Goal: Check status: Check status

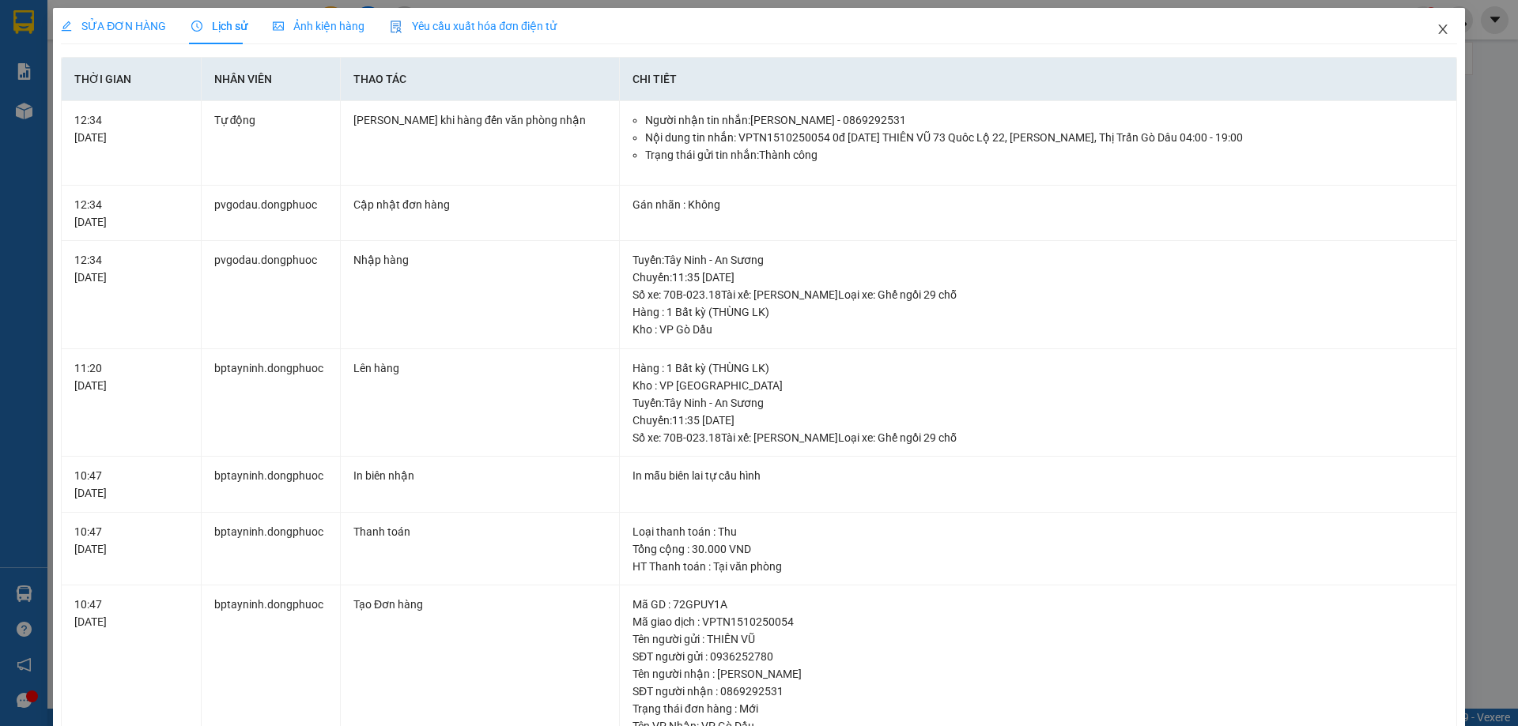
click at [1436, 27] on icon "close" at bounding box center [1442, 29] width 13 height 13
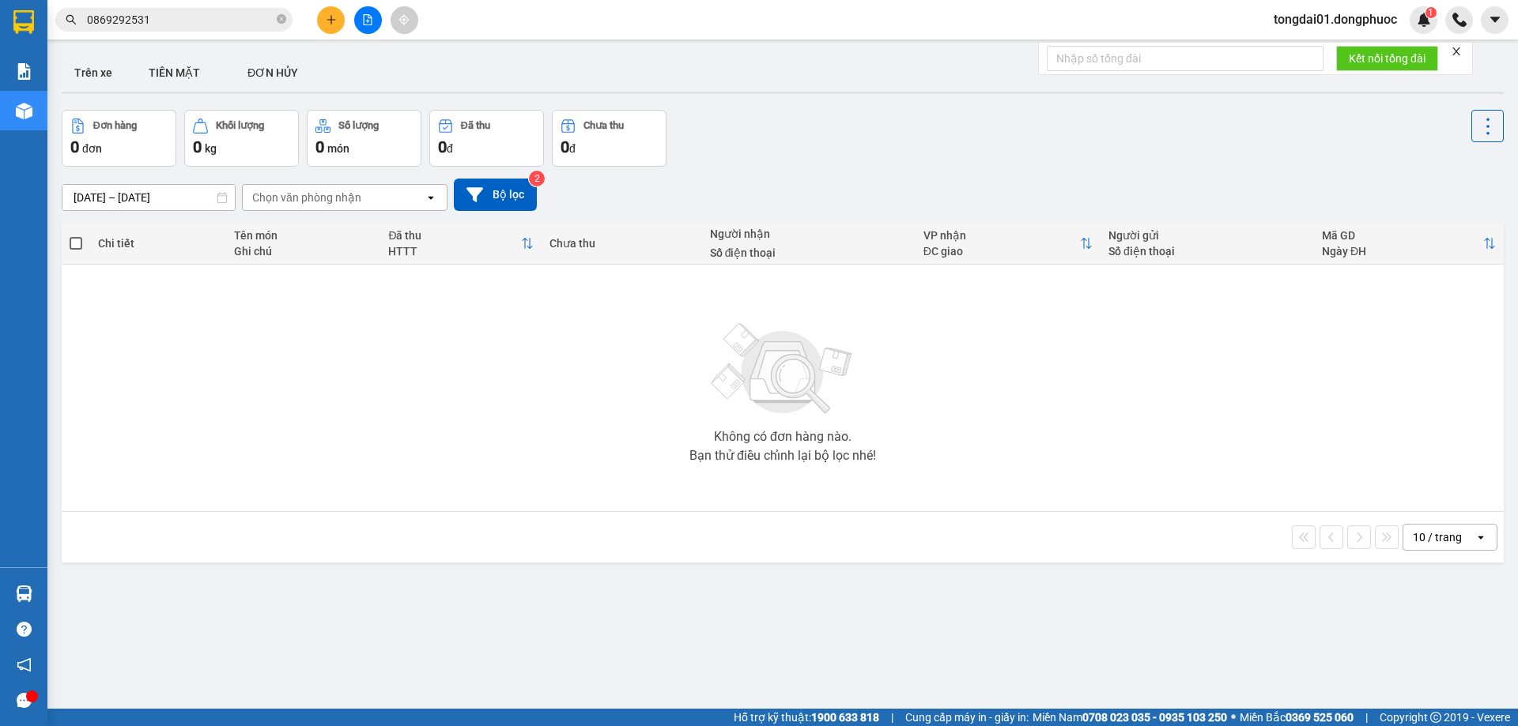
click at [188, 17] on input "0869292531" at bounding box center [180, 19] width 187 height 17
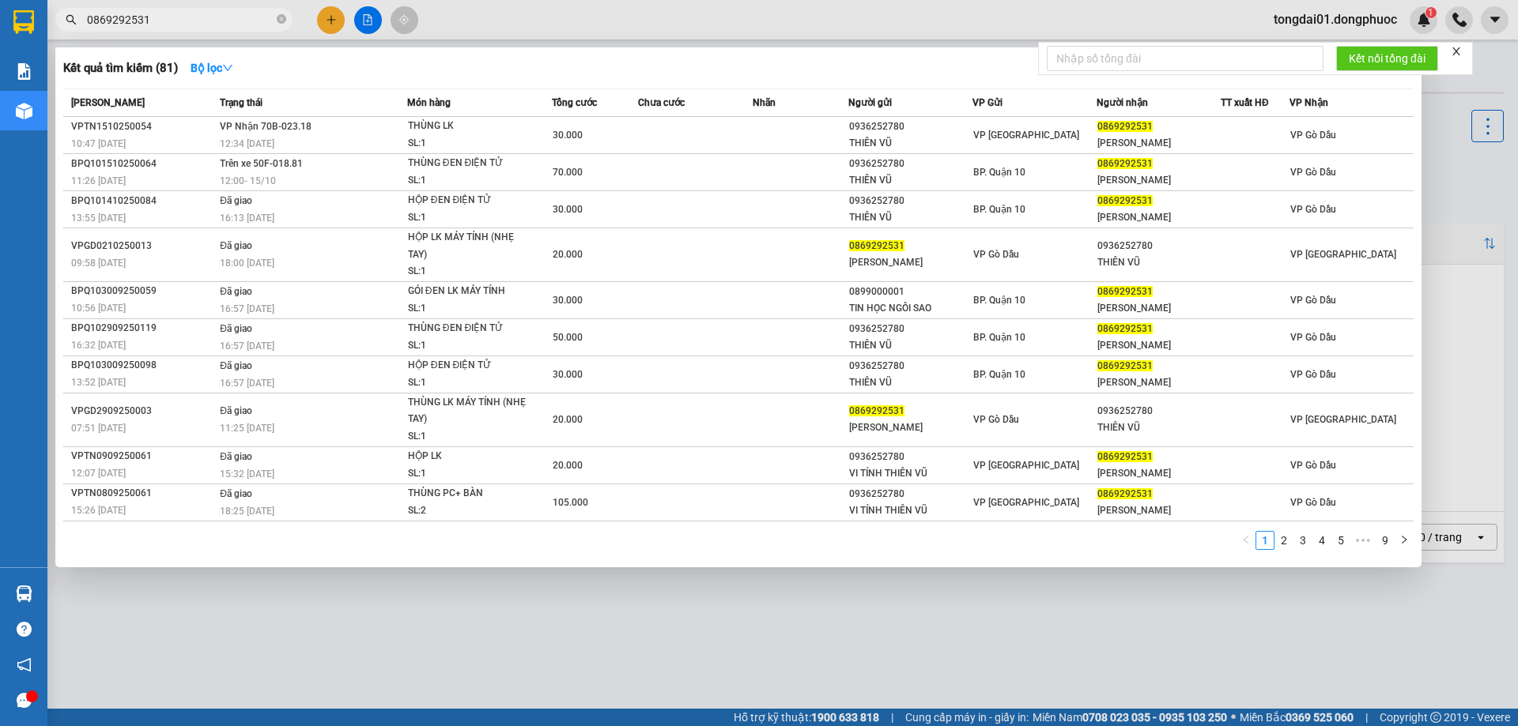
click at [188, 17] on input "0869292531" at bounding box center [180, 19] width 187 height 17
paste input "7764664"
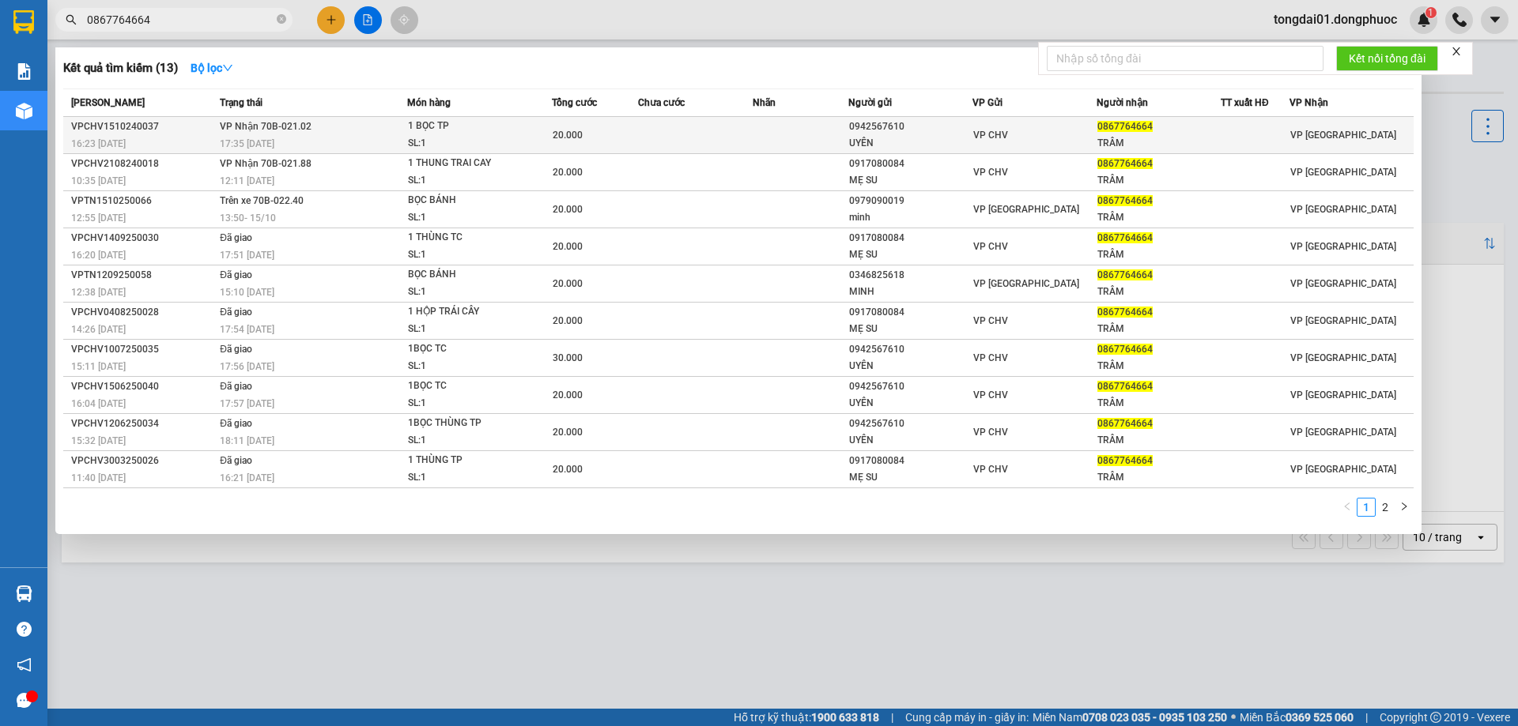
type input "0867764664"
click at [308, 139] on div "17:35 [DATE]" at bounding box center [313, 143] width 187 height 17
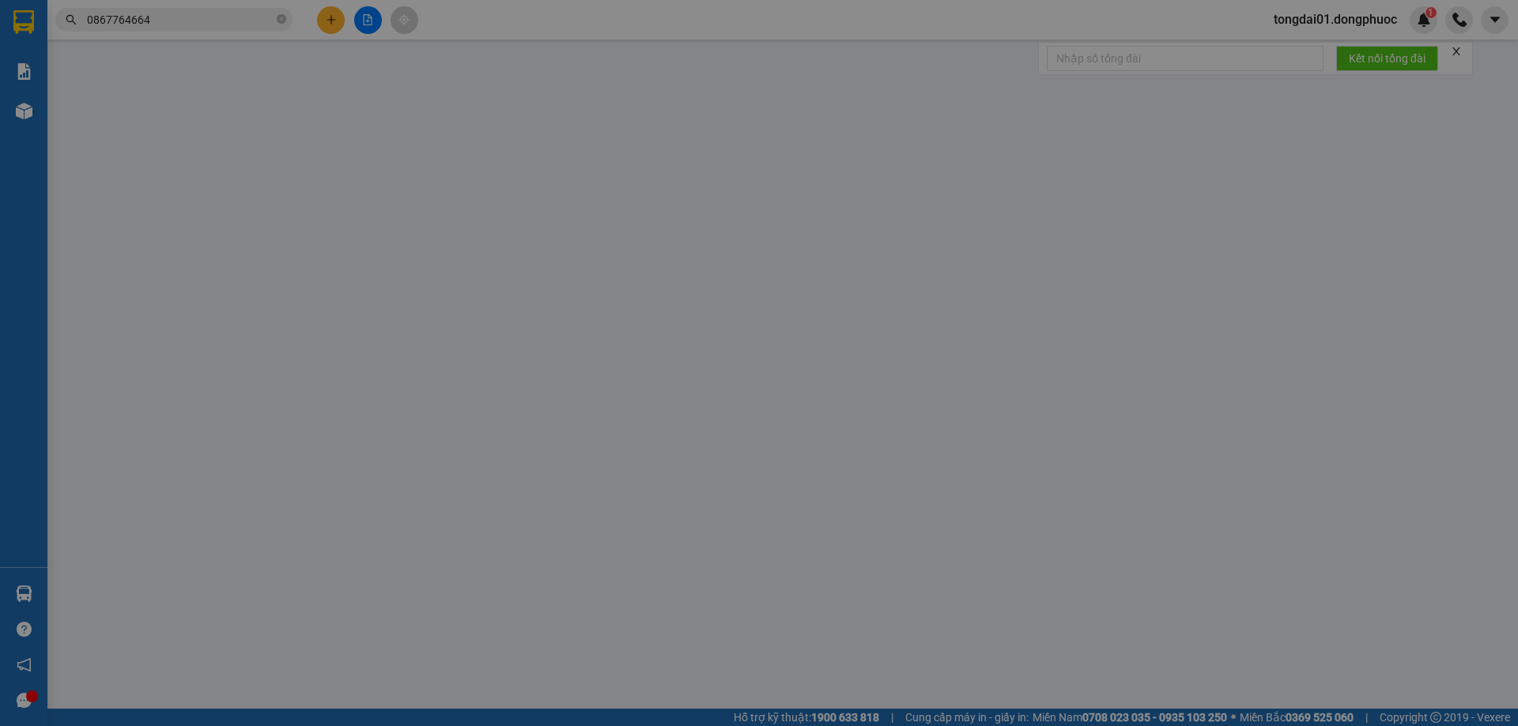
type input "0942567610"
type input "UYÊN"
type input "0867764664"
type input "TRÂM"
type input "20.000"
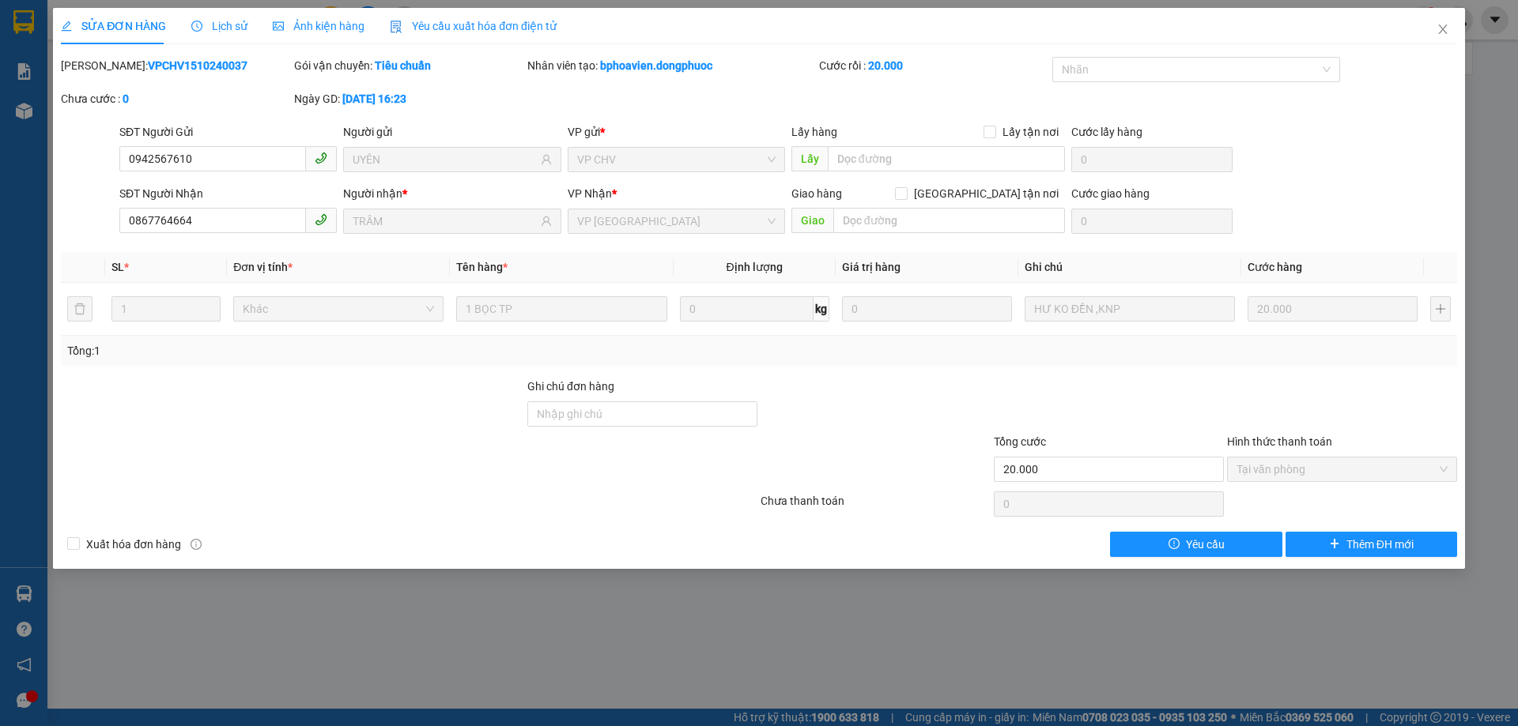
click at [221, 27] on span "Lịch sử" at bounding box center [219, 26] width 56 height 13
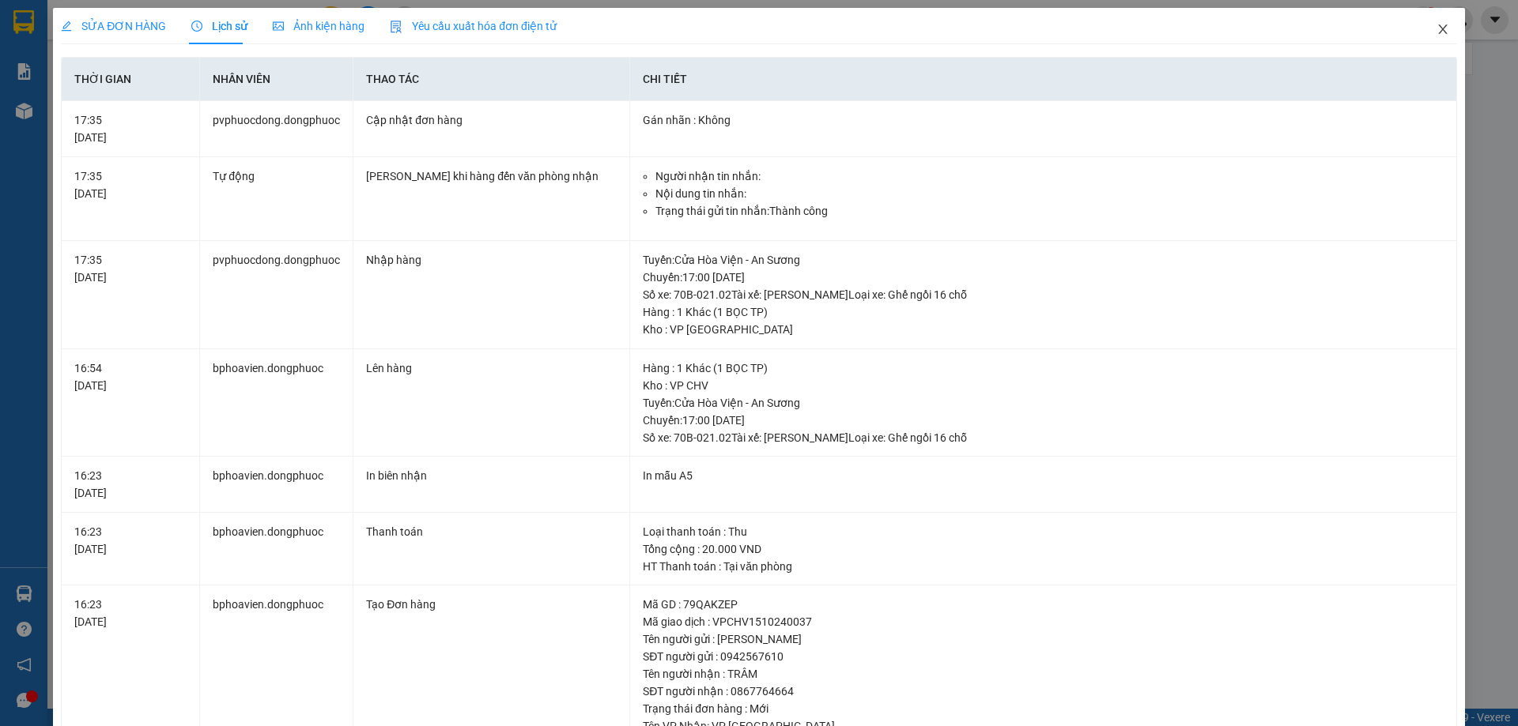
click at [1436, 27] on icon "close" at bounding box center [1442, 29] width 13 height 13
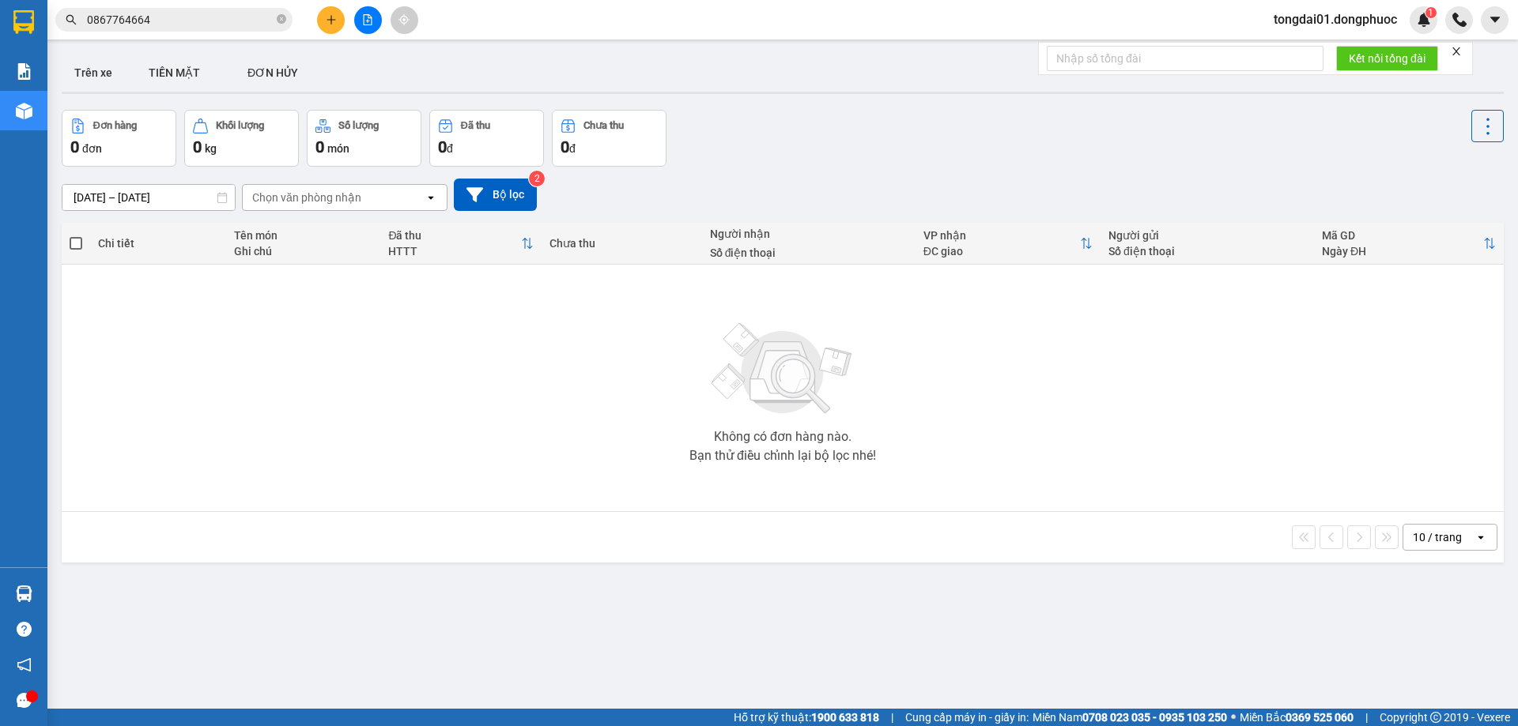
click at [206, 15] on input "0867764664" at bounding box center [180, 19] width 187 height 17
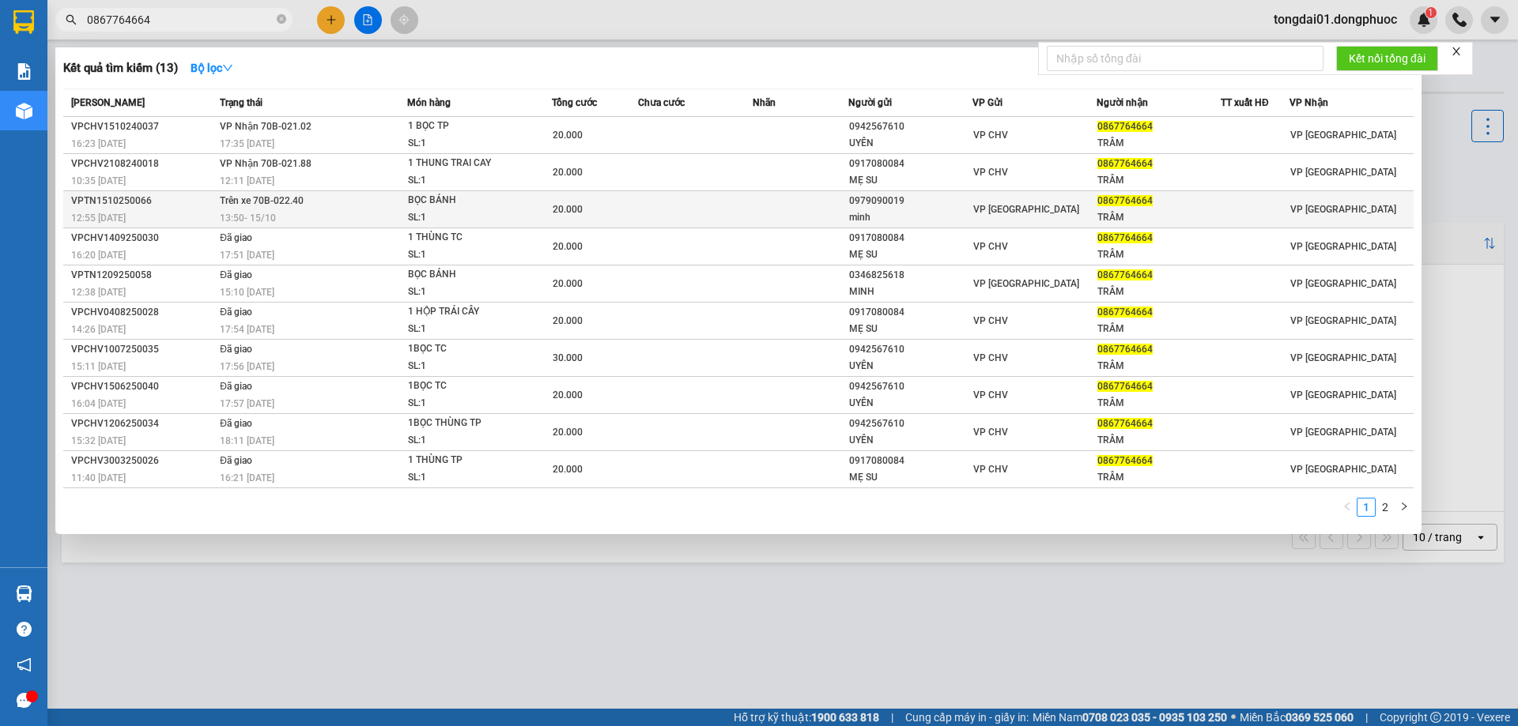
click at [244, 209] on td "Trên xe 70B-022.40 13:50 [DATE]" at bounding box center [311, 209] width 191 height 37
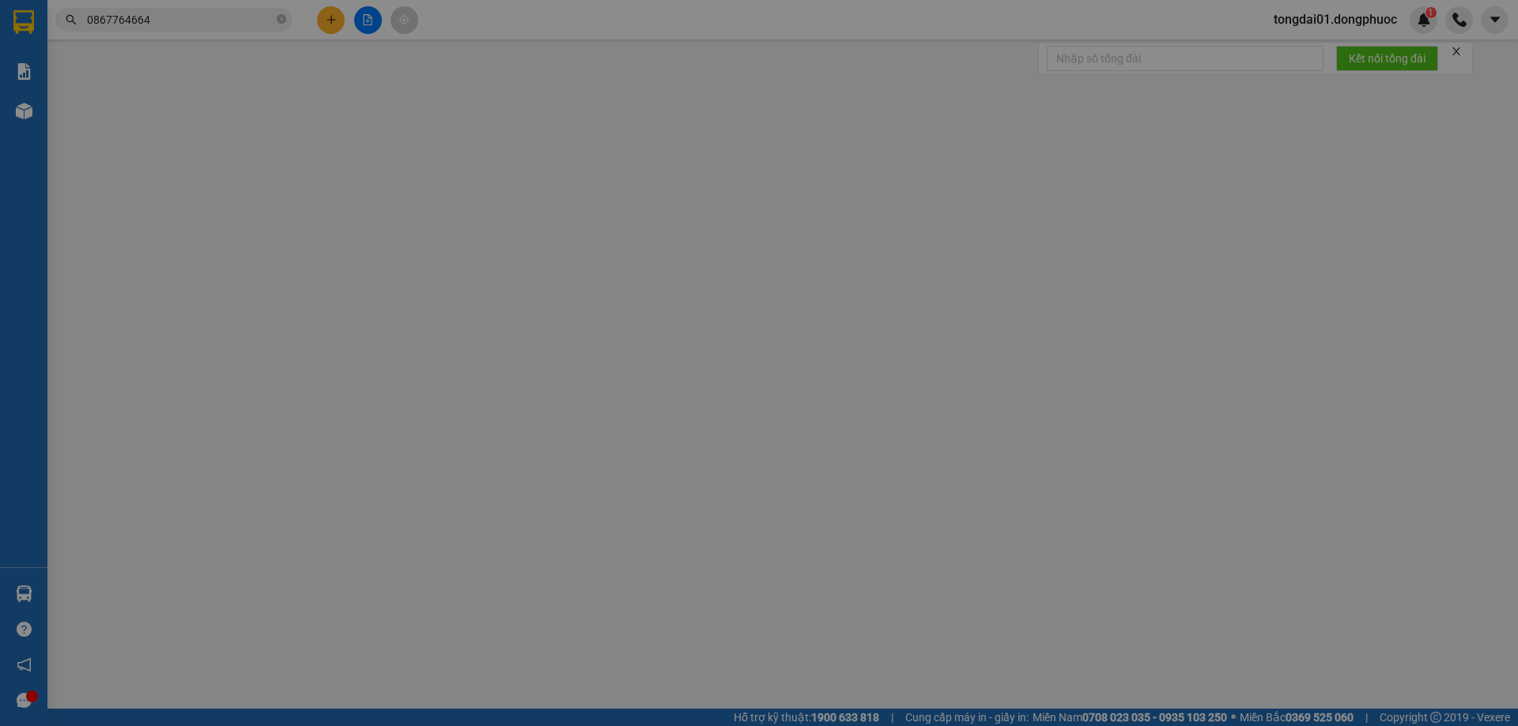
type input "0979090019"
type input "minh"
type input "0867764664"
type input "TRÂM"
type input "20.000"
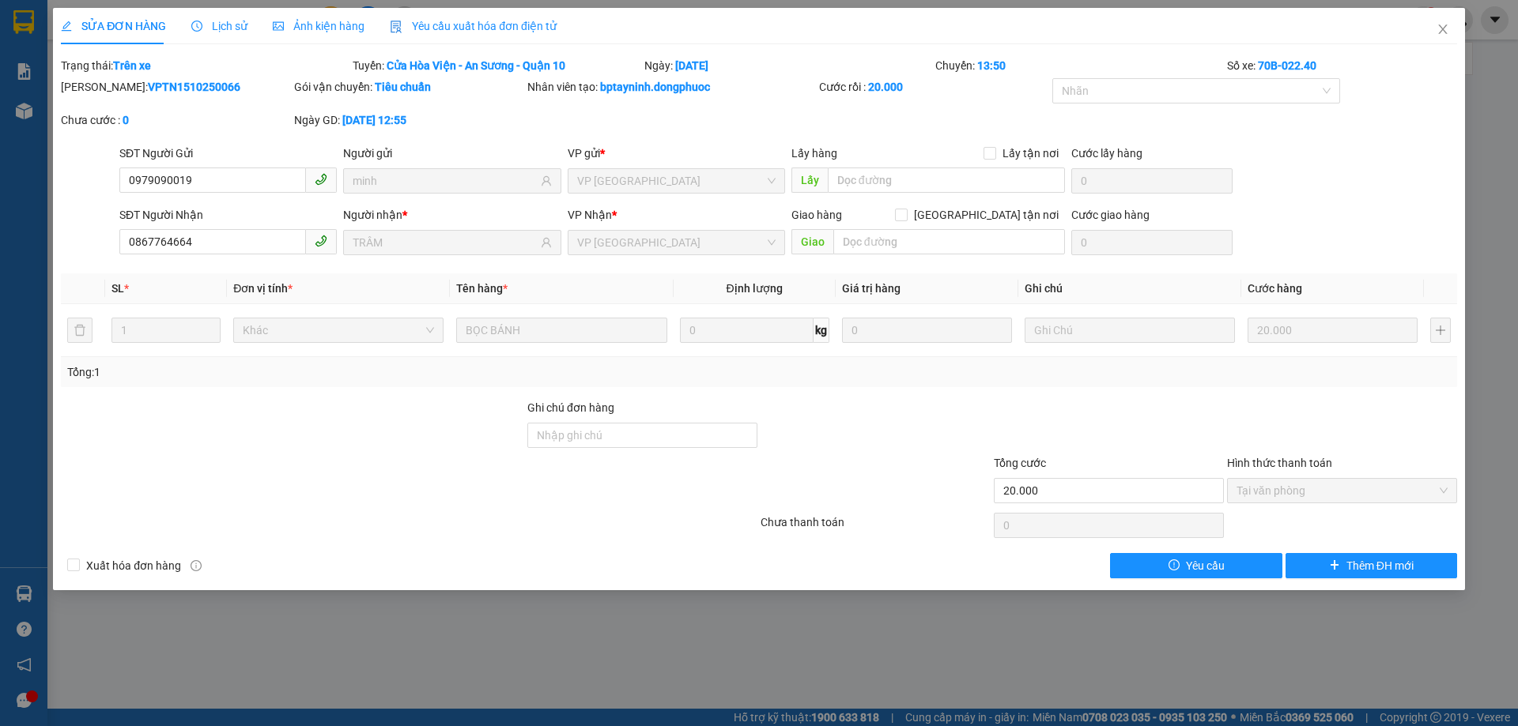
click at [236, 32] on span "Lịch sử" at bounding box center [219, 26] width 56 height 13
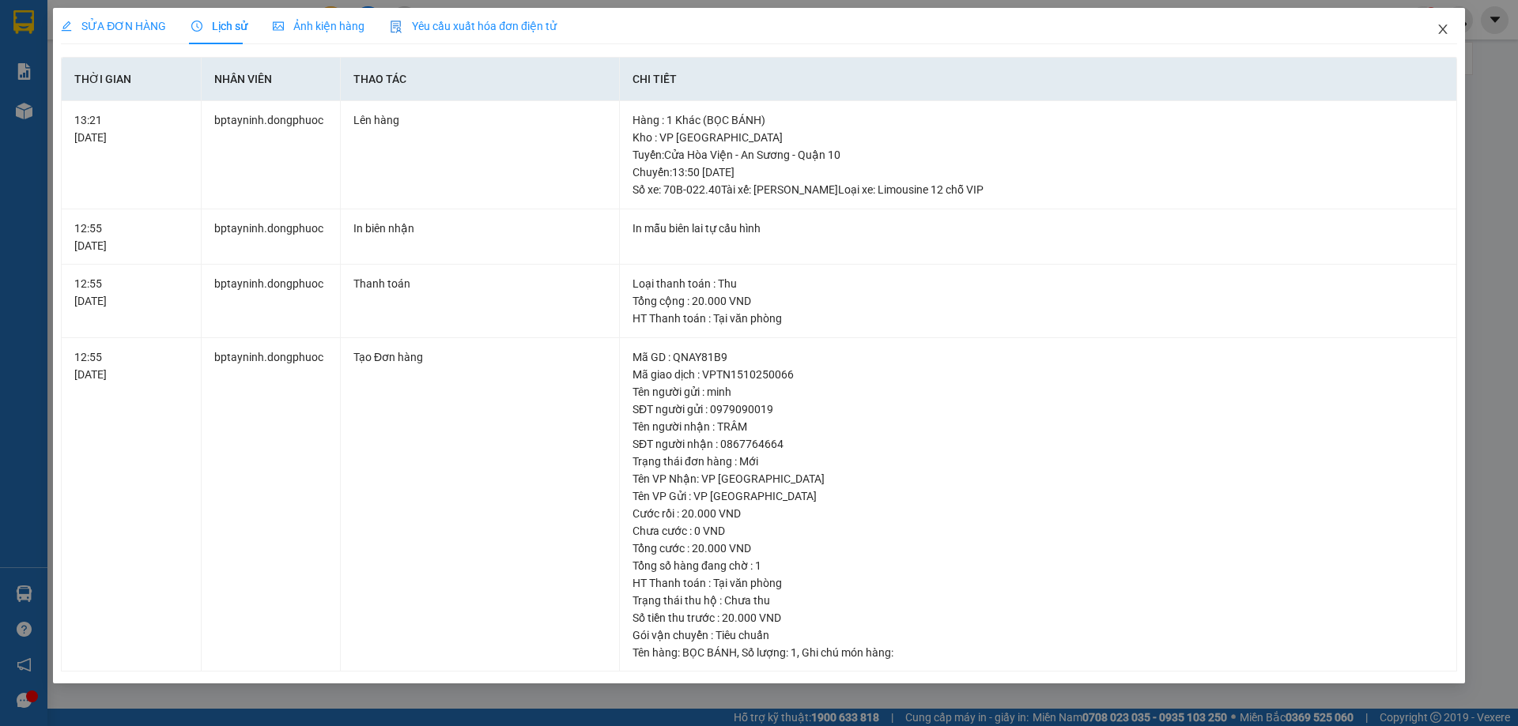
click at [1434, 33] on span "Close" at bounding box center [1443, 30] width 44 height 44
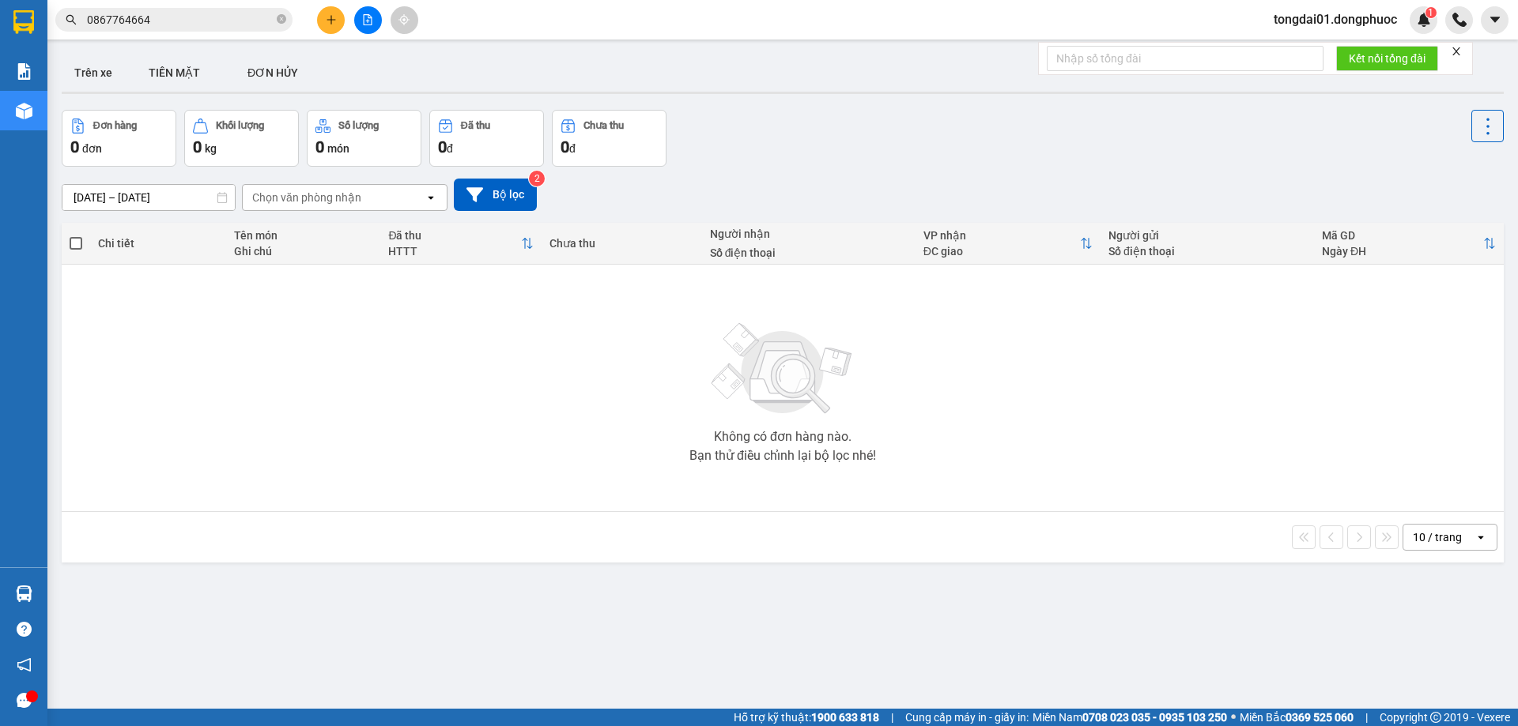
click at [175, 13] on input "0867764664" at bounding box center [180, 19] width 187 height 17
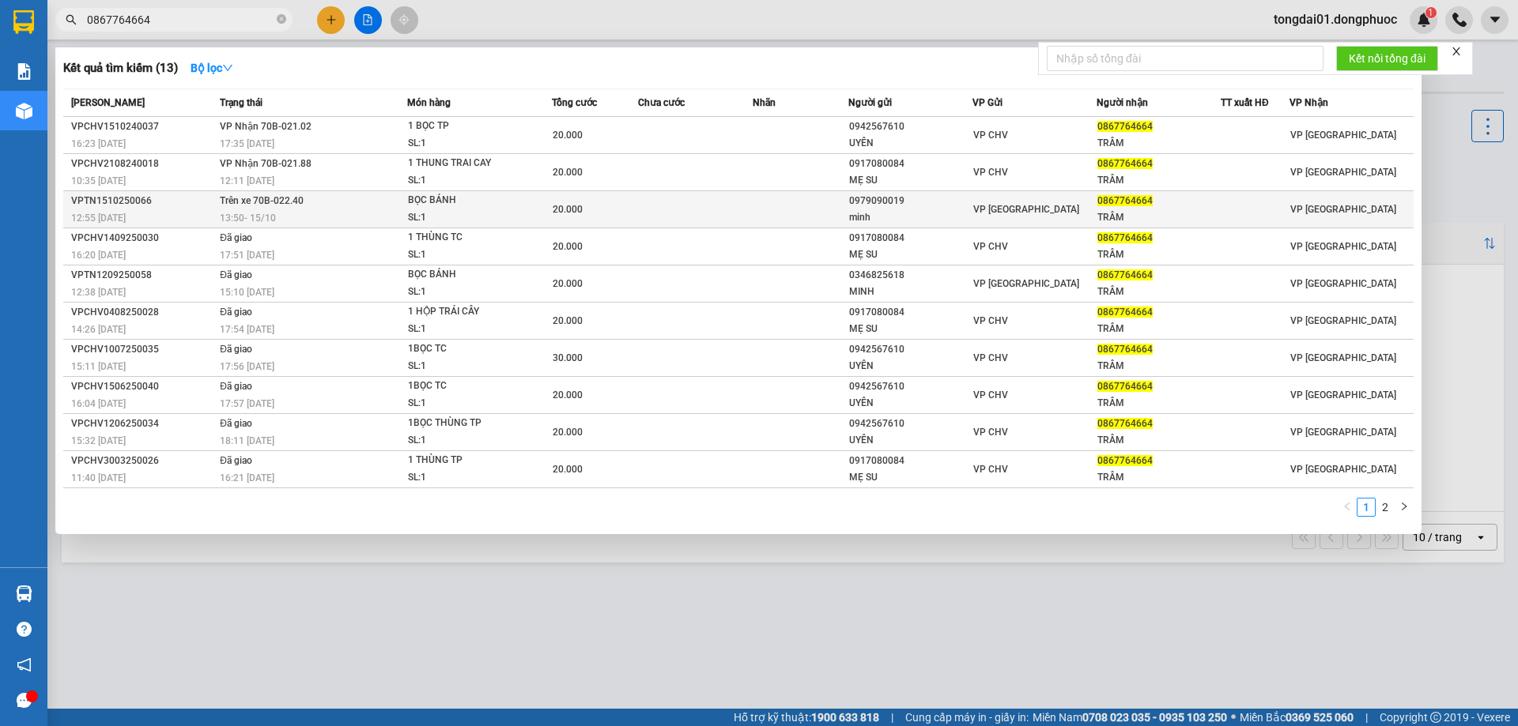
click at [328, 213] on div "13:50 [DATE]" at bounding box center [313, 217] width 187 height 17
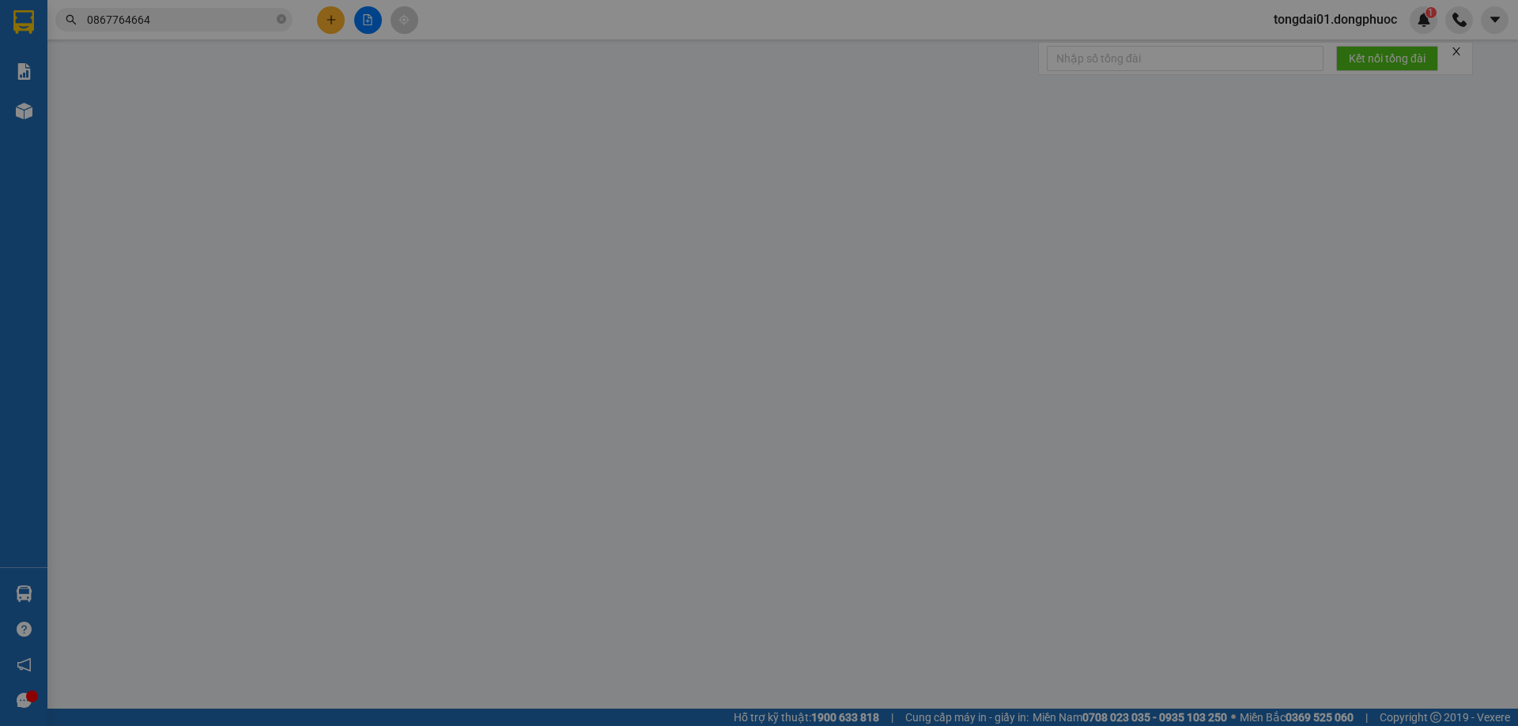
type input "0979090019"
type input "minh"
type input "0867764664"
type input "TRÂM"
type input "20.000"
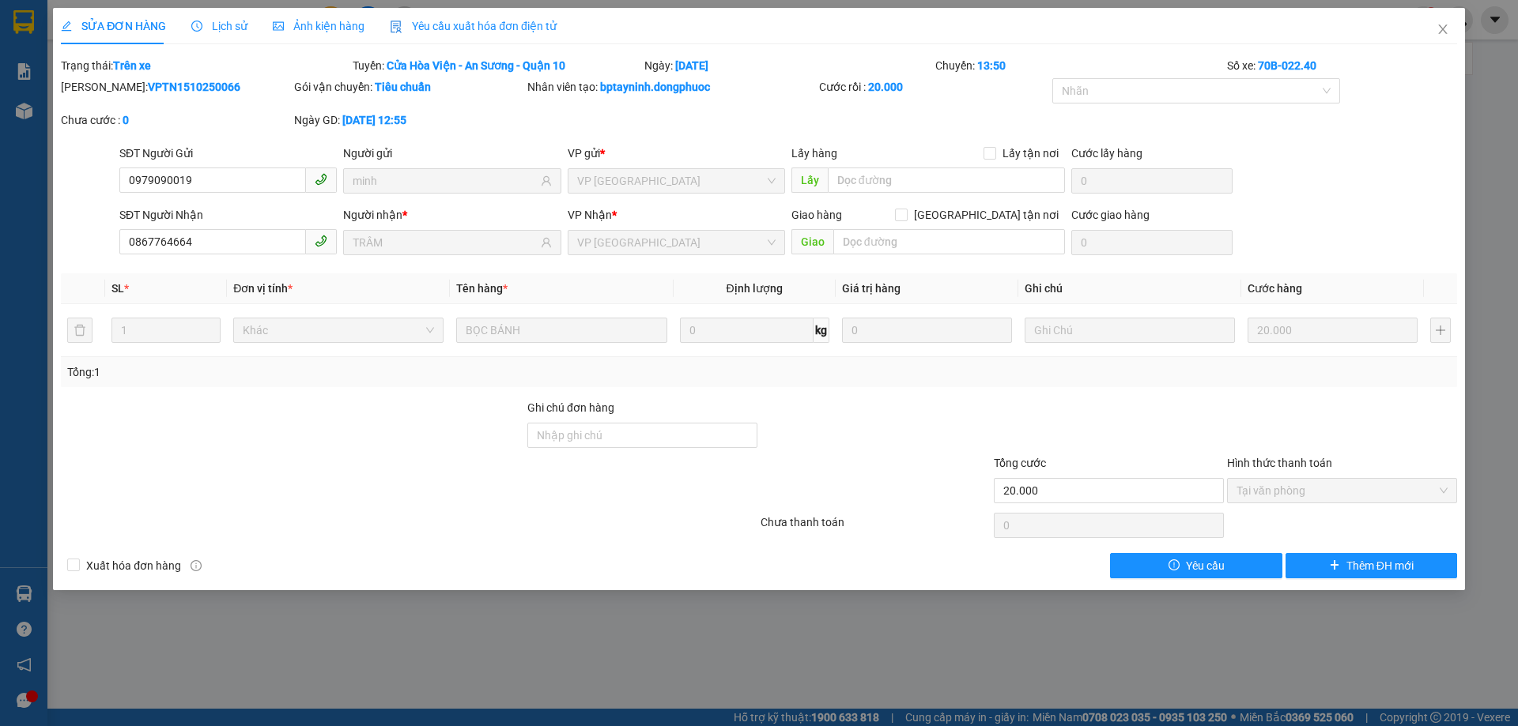
click at [237, 28] on span "Lịch sử" at bounding box center [219, 26] width 56 height 13
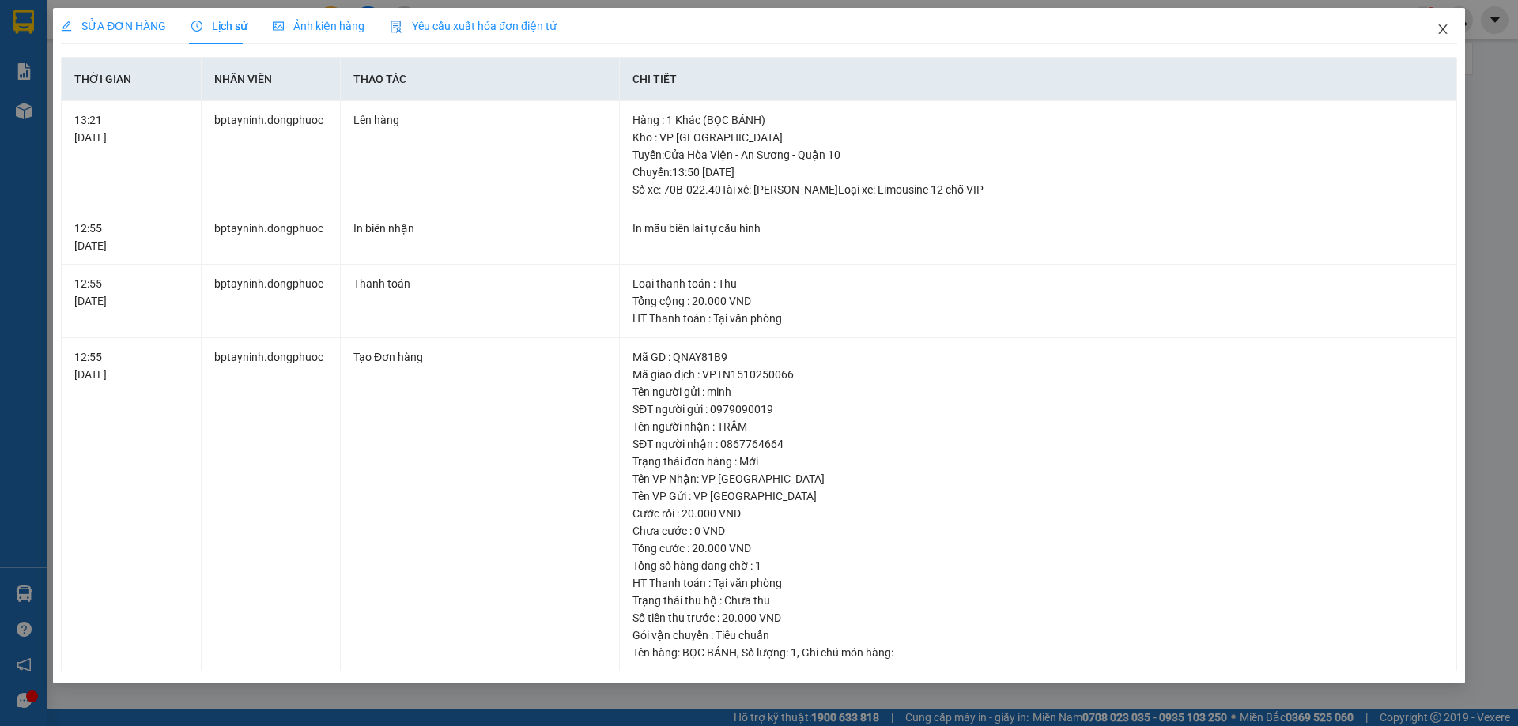
click at [1448, 34] on icon "close" at bounding box center [1442, 29] width 13 height 13
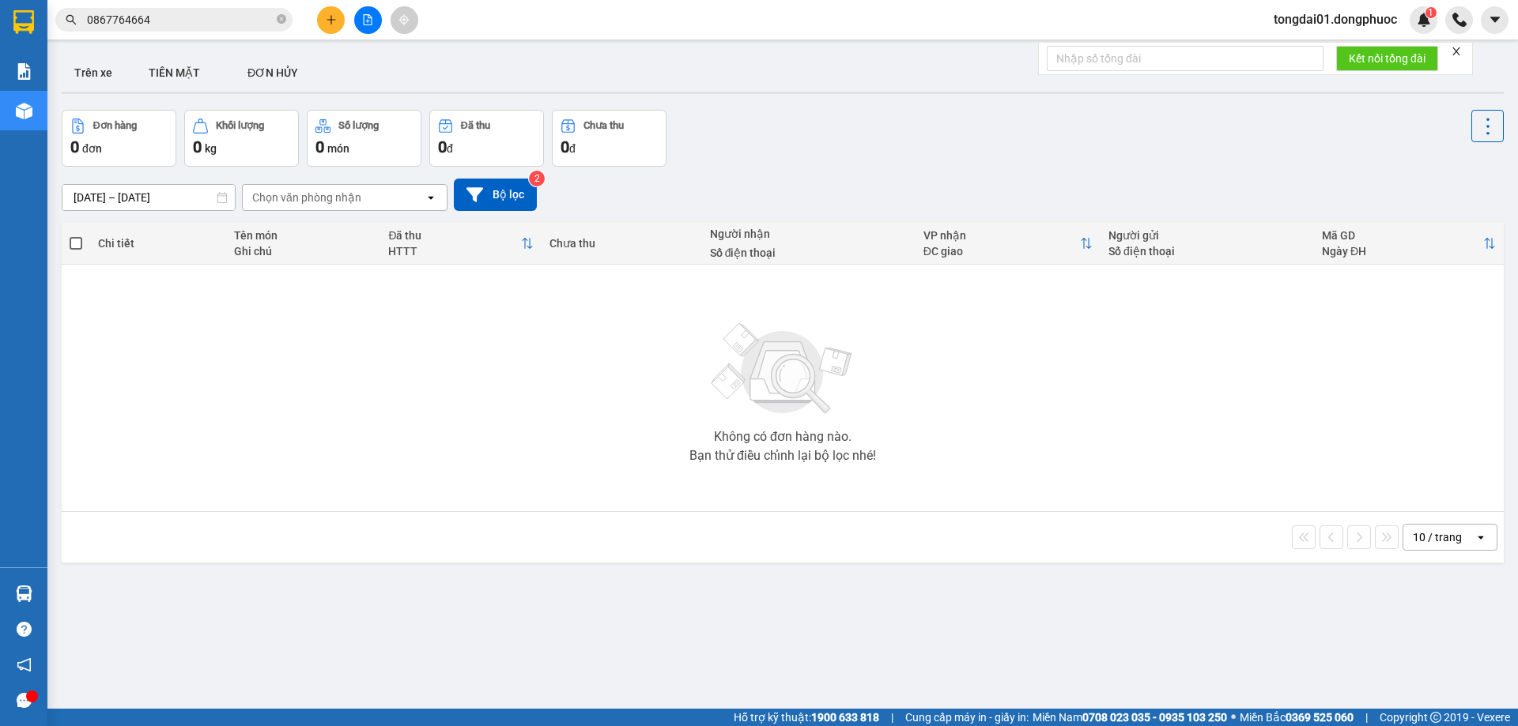
click at [187, 22] on input "0867764664" at bounding box center [180, 19] width 187 height 17
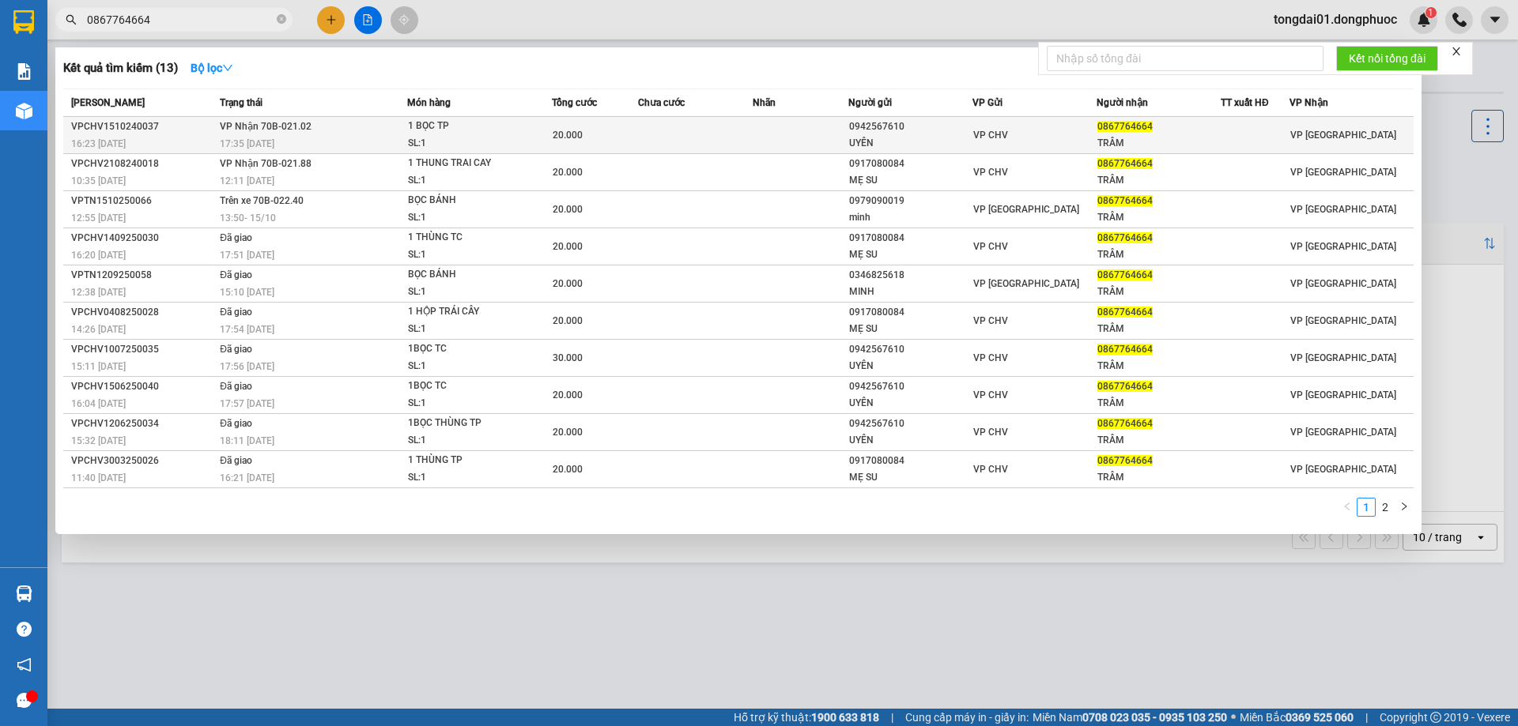
click at [275, 134] on td "VP Nhận 70B-021.02 17:35 [DATE]" at bounding box center [311, 135] width 191 height 37
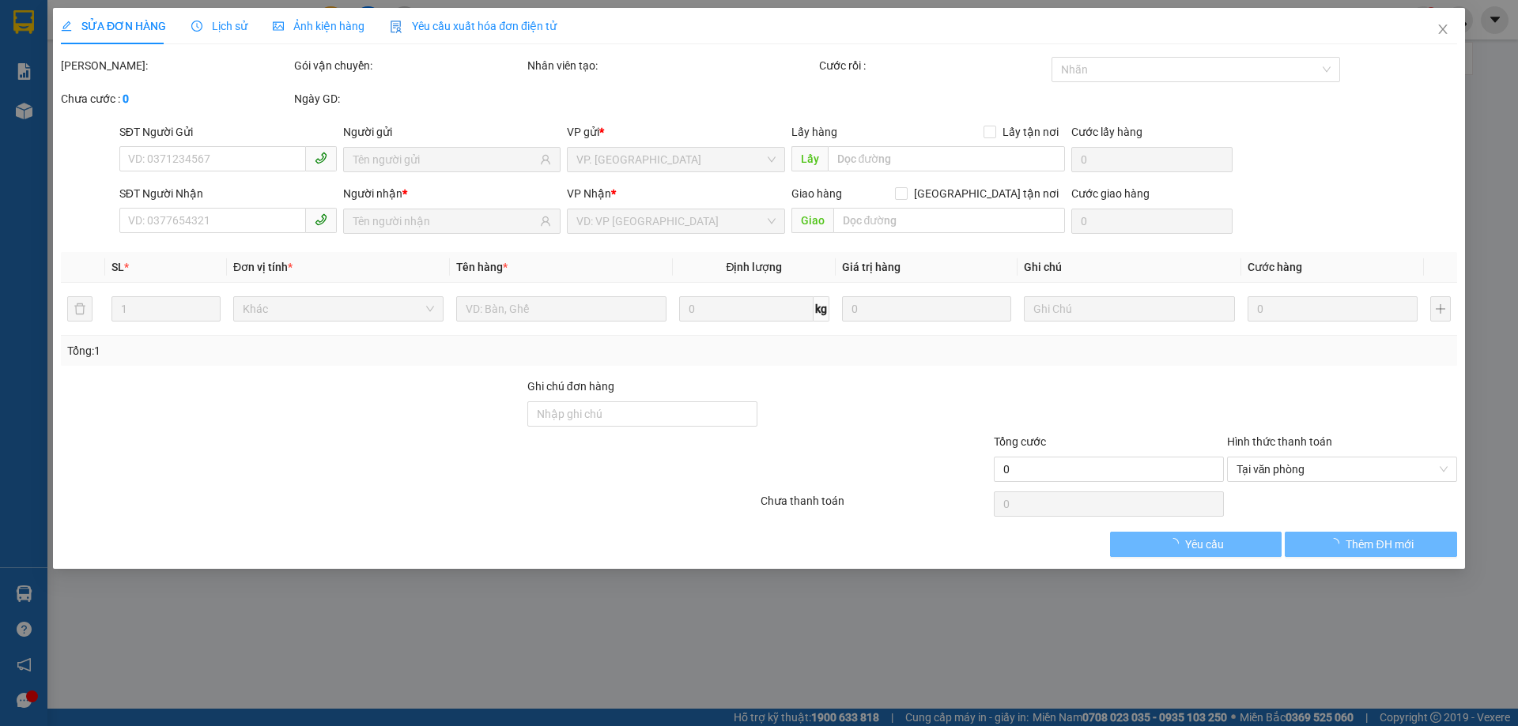
type input "0942567610"
type input "UYÊN"
type input "0867764664"
type input "TRÂM"
type input "20.000"
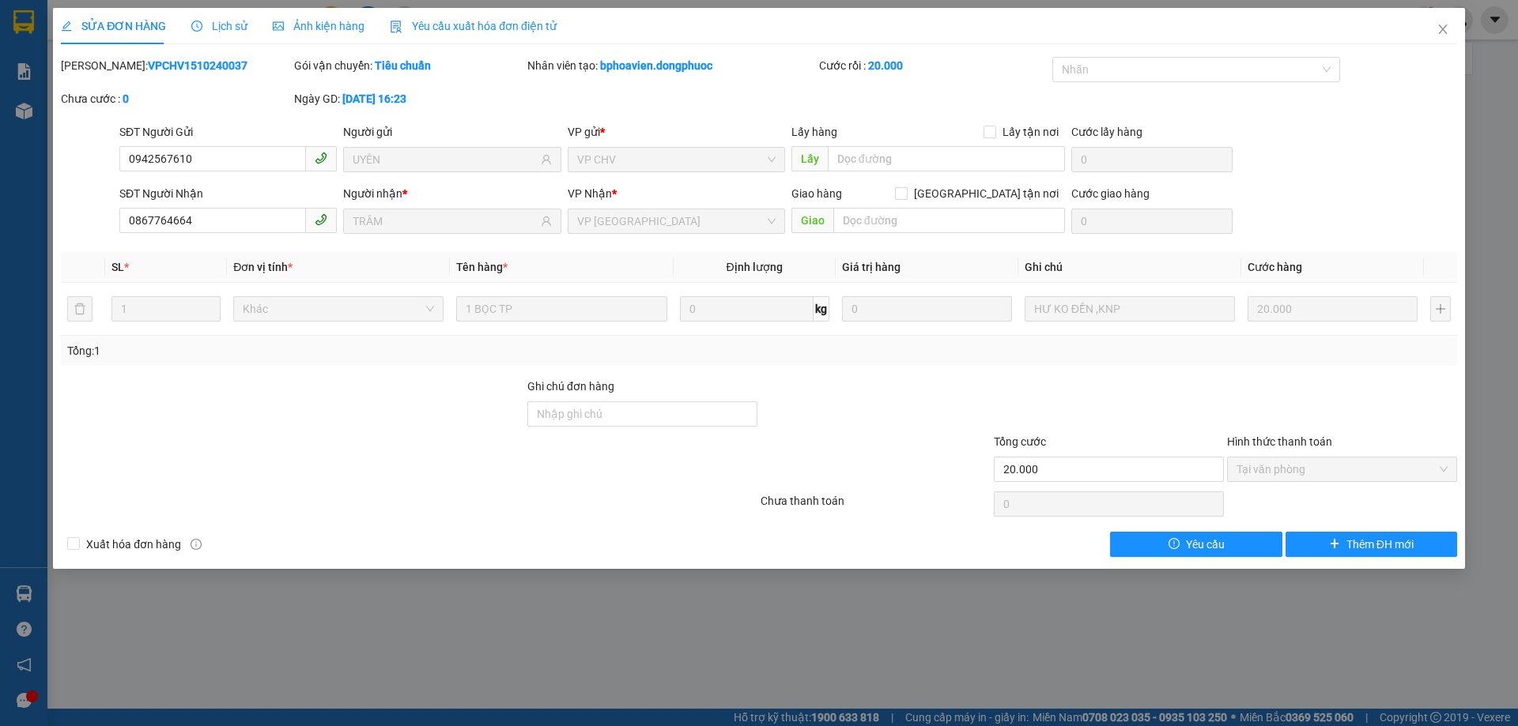
click at [226, 36] on div "Lịch sử" at bounding box center [219, 26] width 56 height 36
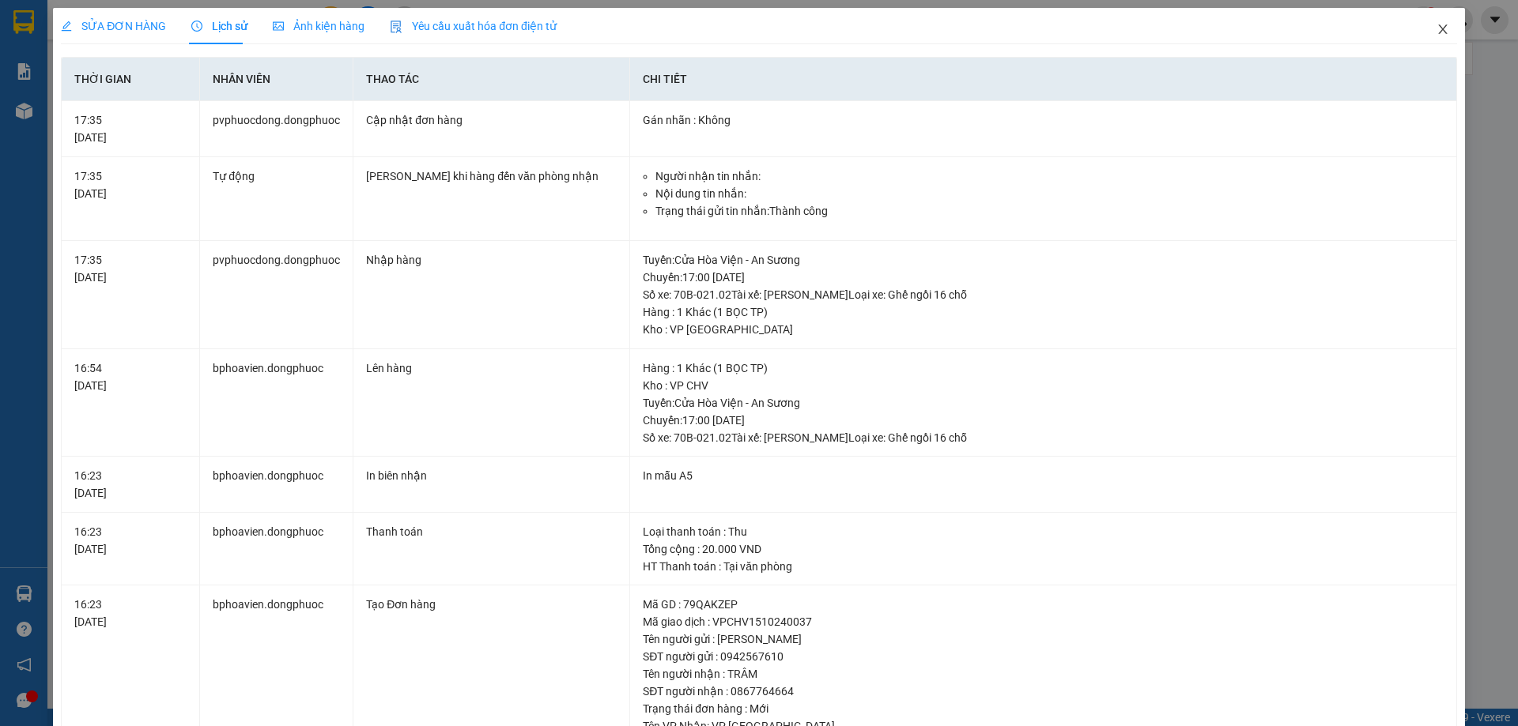
click at [1436, 33] on icon "close" at bounding box center [1442, 29] width 13 height 13
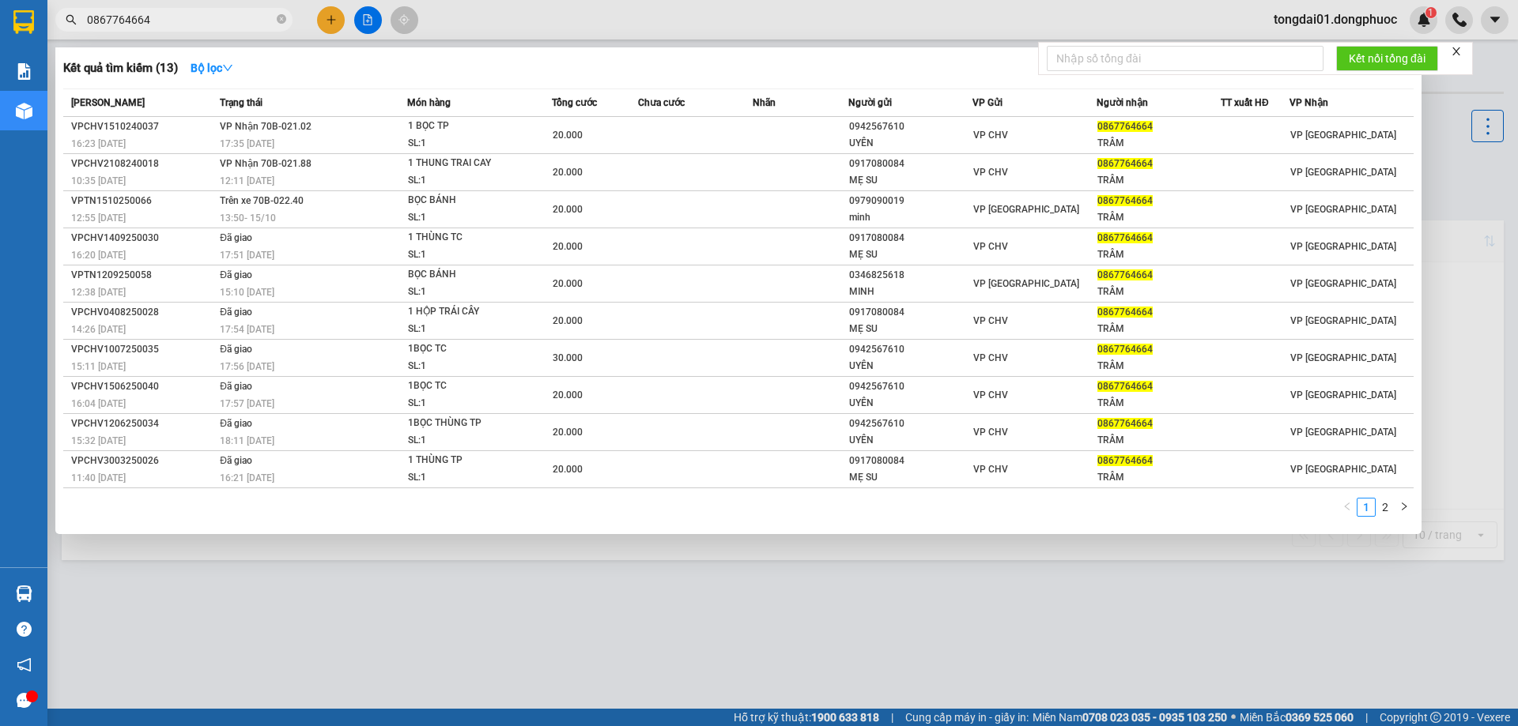
click at [207, 17] on input "0867764664" at bounding box center [180, 19] width 187 height 17
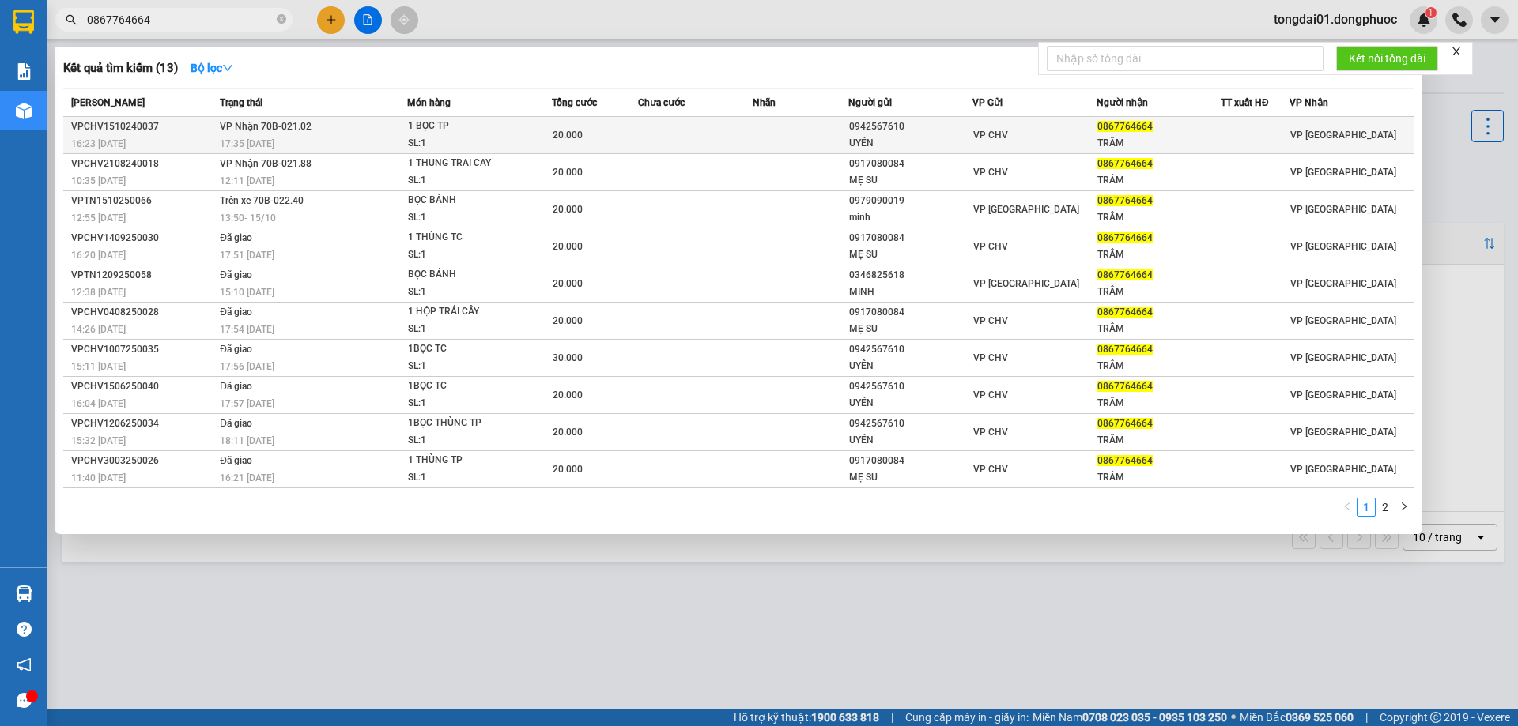
click at [242, 127] on span "VP Nhận 70B-021.02" at bounding box center [266, 126] width 92 height 11
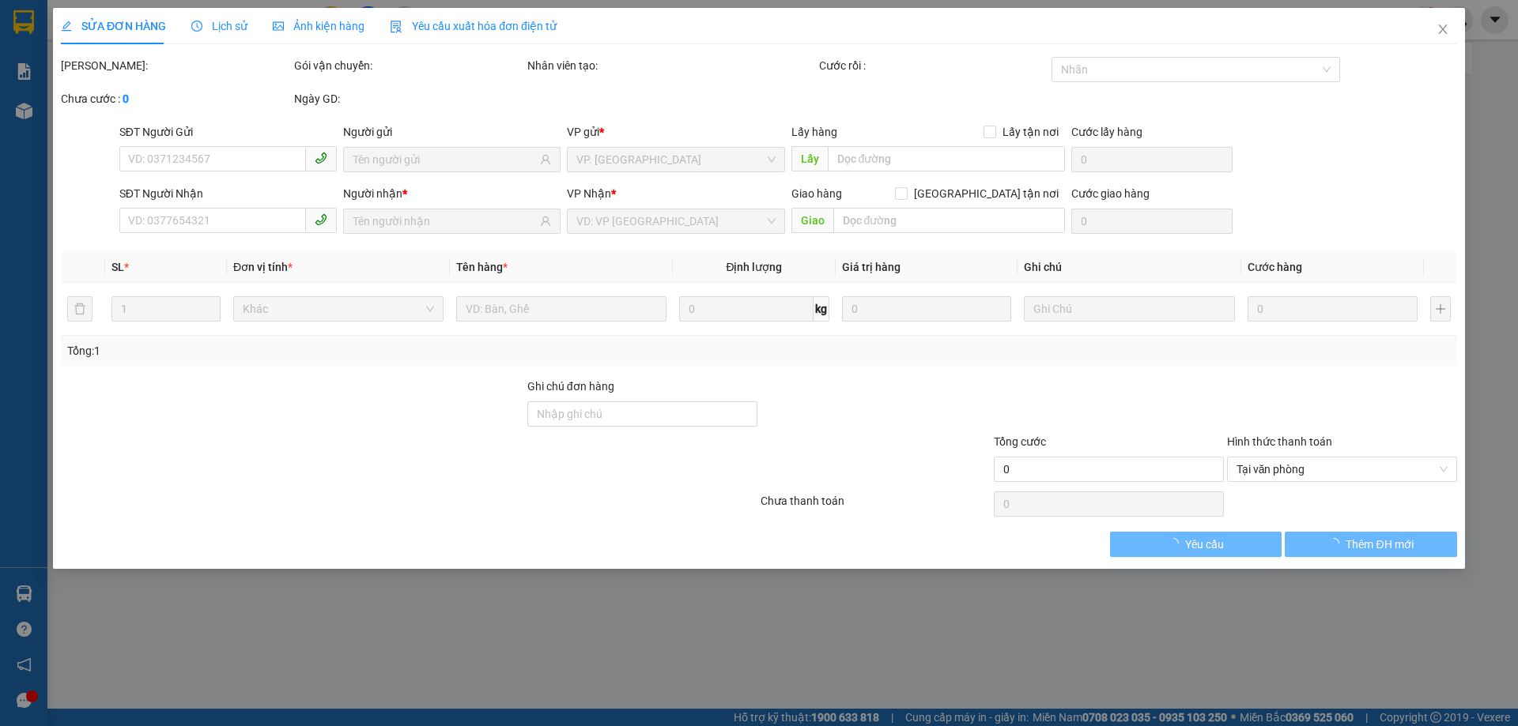
type input "0942567610"
type input "UYÊN"
type input "0867764664"
type input "TRÂM"
type input "20.000"
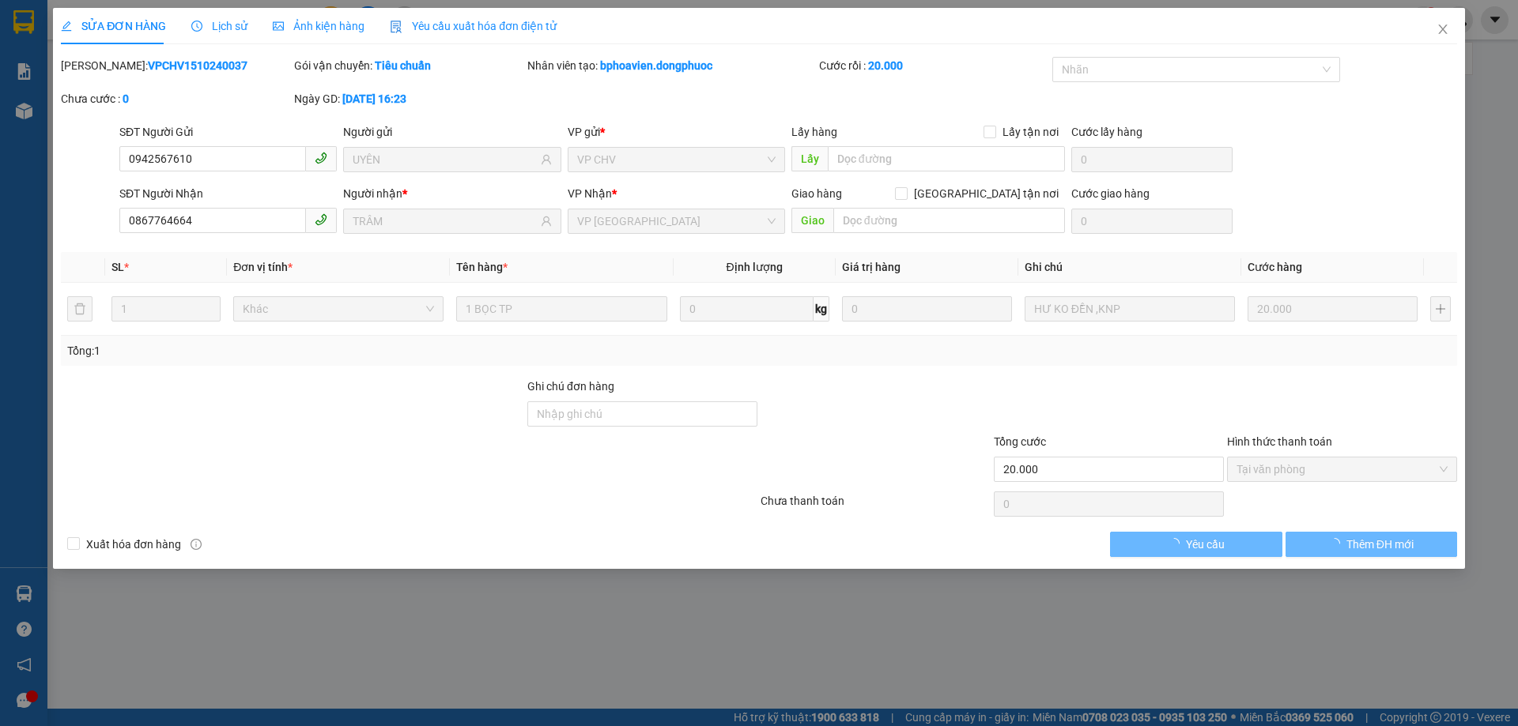
click at [225, 28] on span "Lịch sử" at bounding box center [219, 26] width 56 height 13
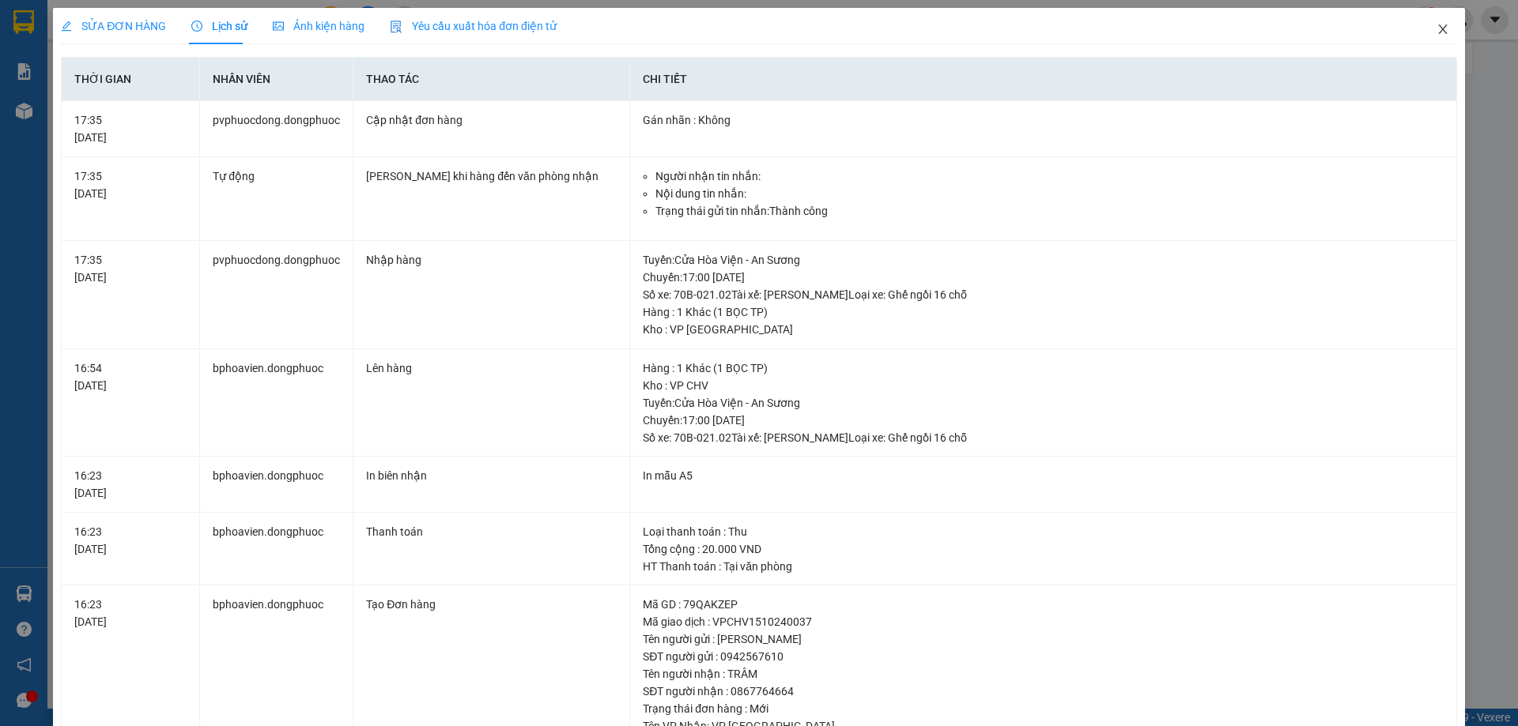
click at [1436, 30] on icon "close" at bounding box center [1442, 29] width 13 height 13
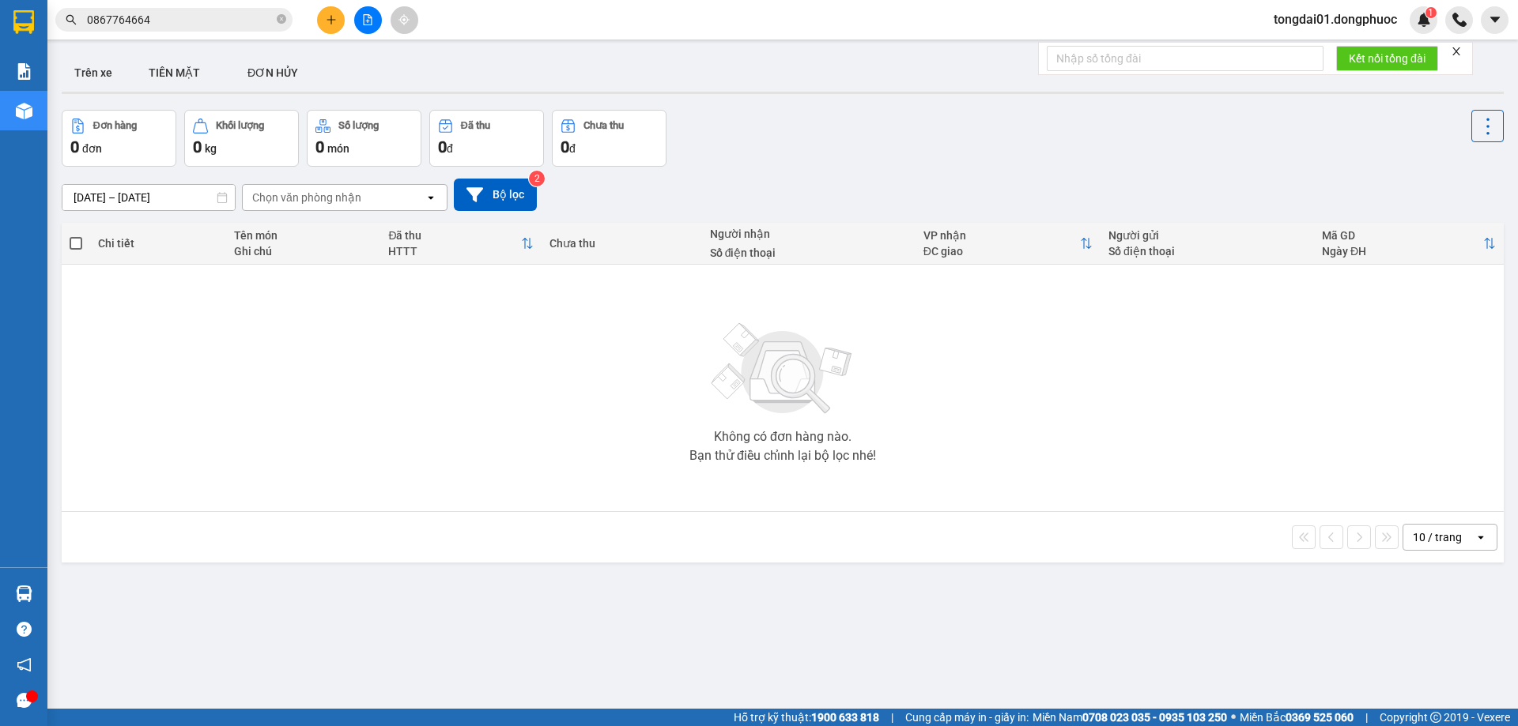
click at [185, 30] on span "0867764664" at bounding box center [173, 20] width 237 height 24
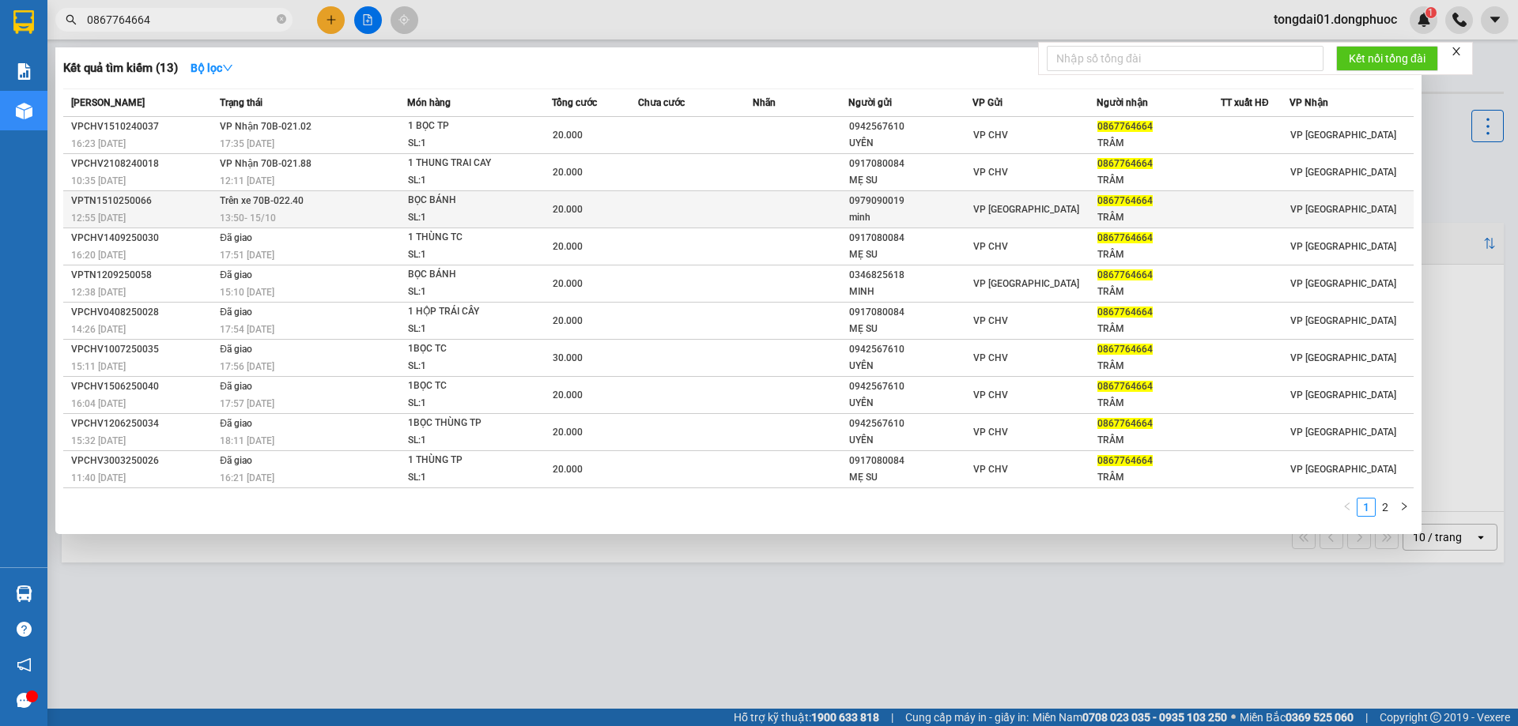
click at [307, 217] on div "13:50 [DATE]" at bounding box center [313, 217] width 187 height 17
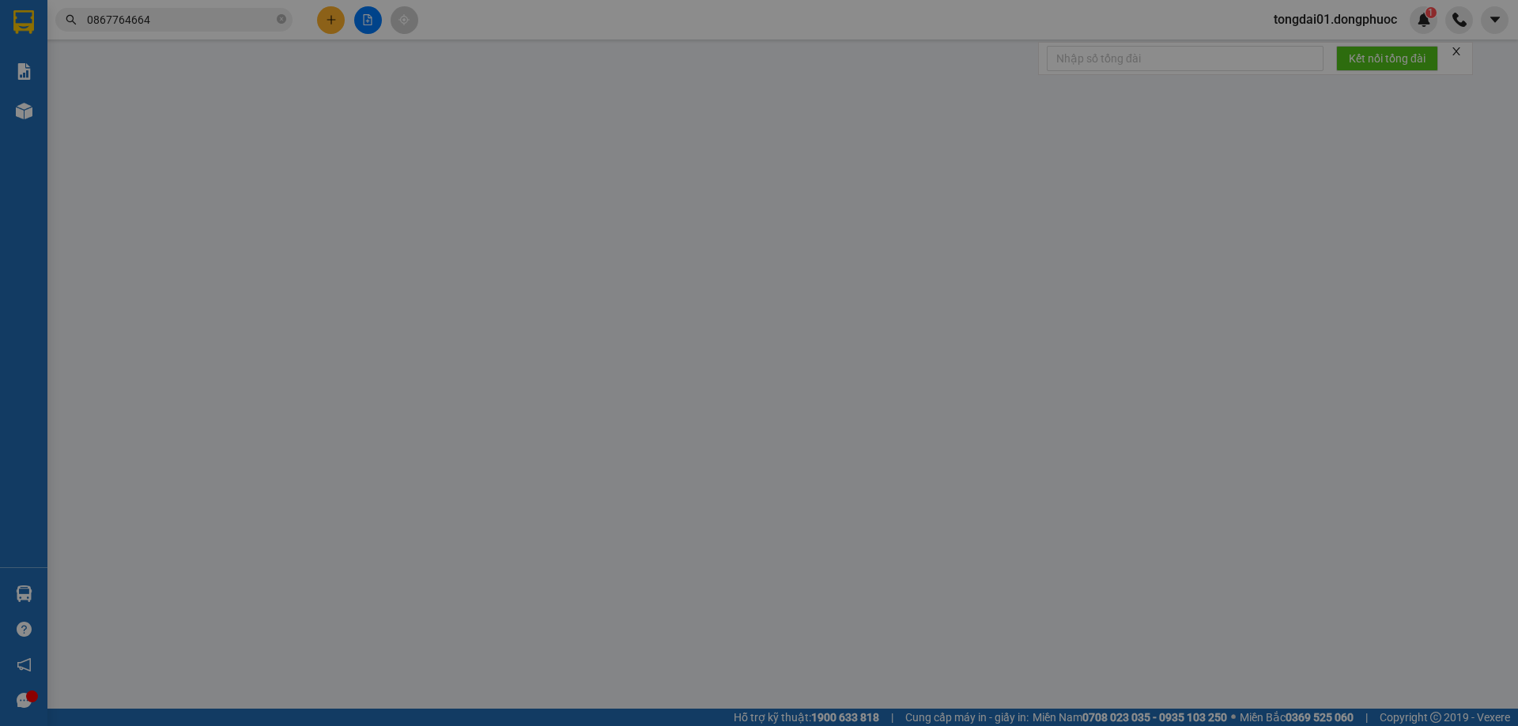
type input "0979090019"
type input "minh"
type input "0867764664"
type input "TRÂM"
type input "20.000"
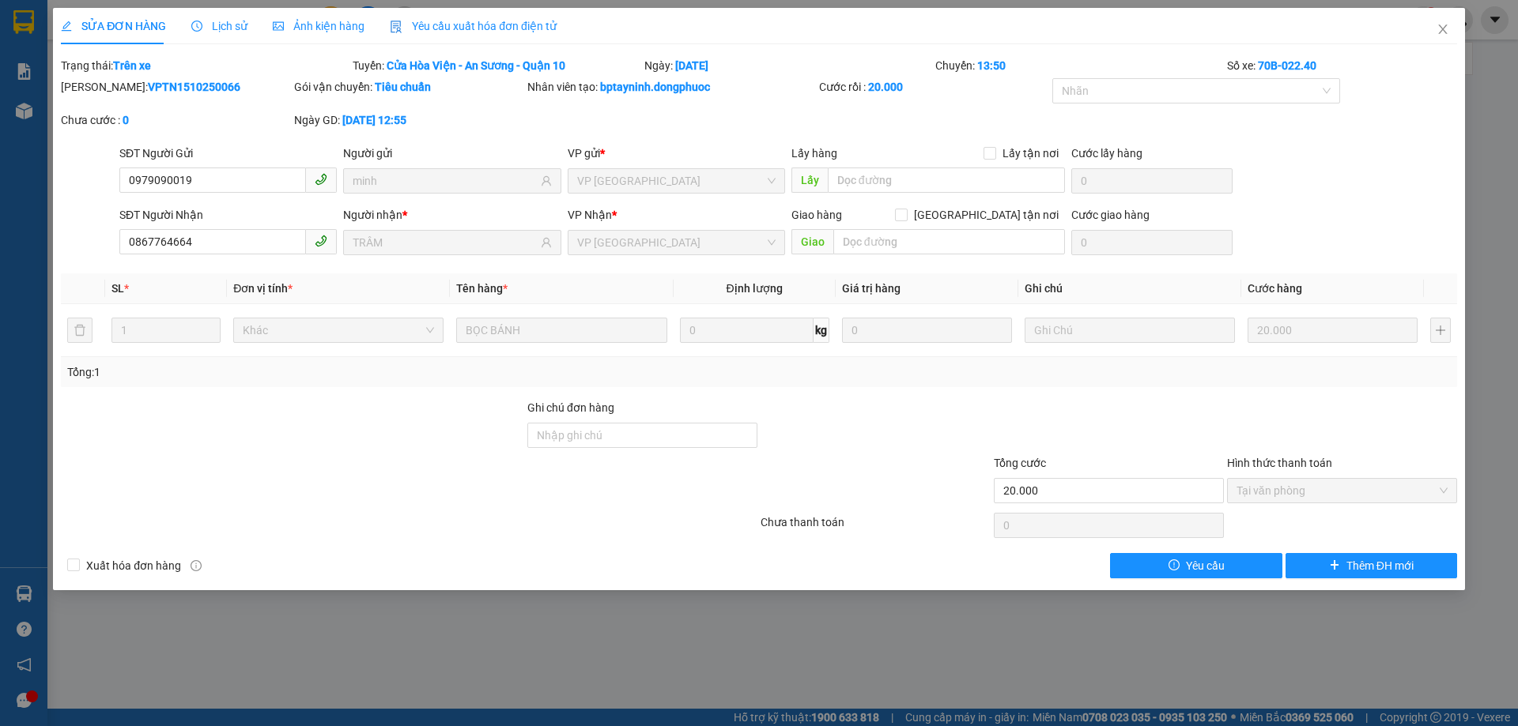
click at [218, 25] on span "Lịch sử" at bounding box center [219, 26] width 56 height 13
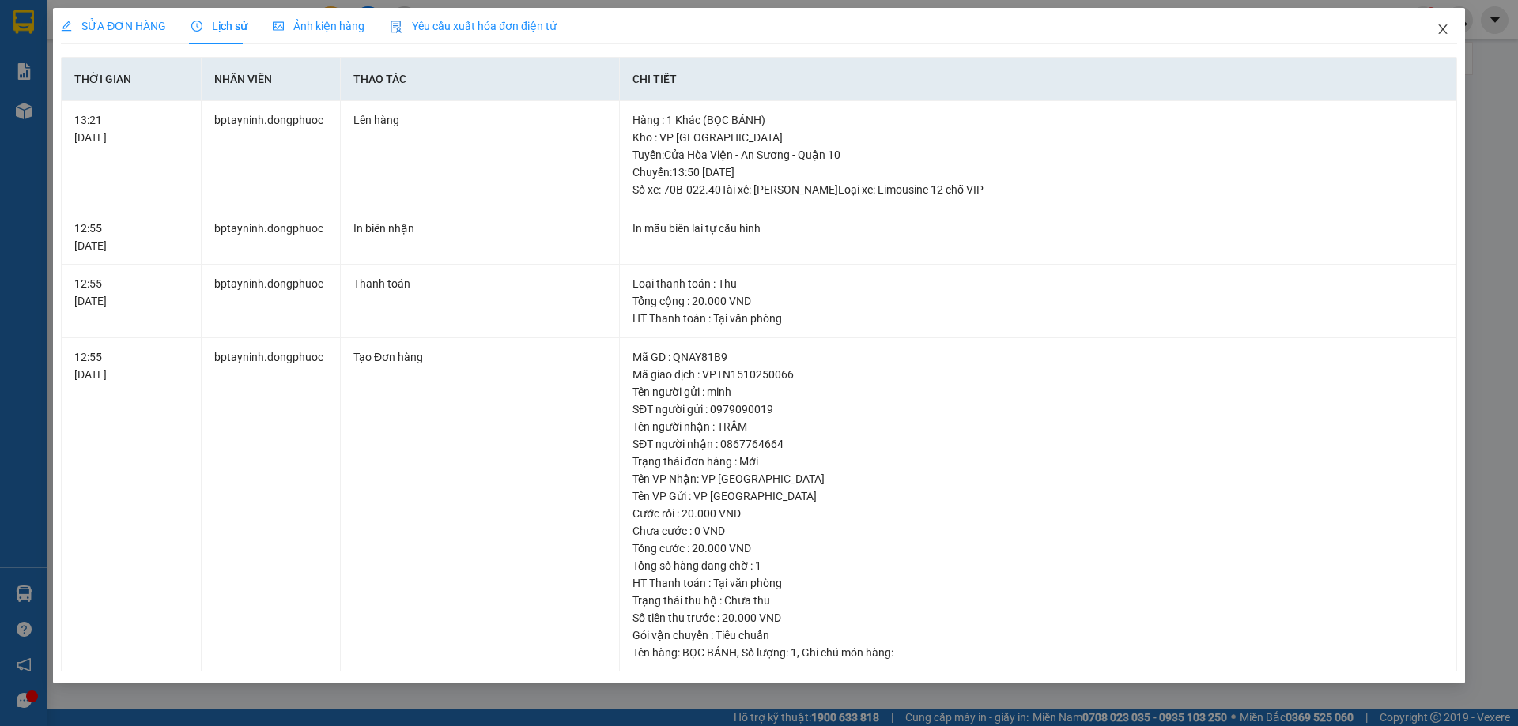
click at [1443, 25] on icon "close" at bounding box center [1442, 29] width 13 height 13
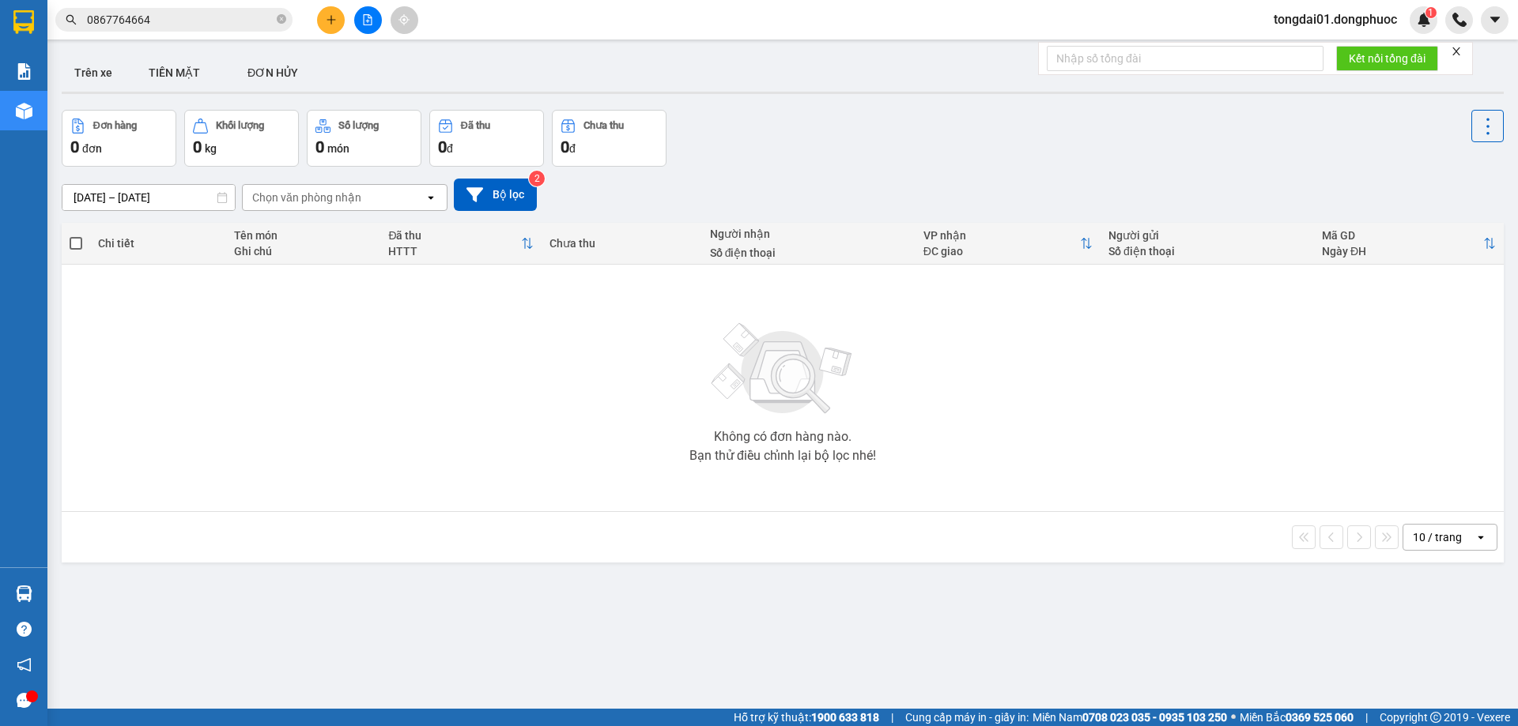
click at [191, 7] on div "Kết quả tìm kiếm ( 13 ) Bộ lọc Mã ĐH Trạng thái Món hàng Tổng cước Chưa cước Nh…" at bounding box center [154, 20] width 308 height 28
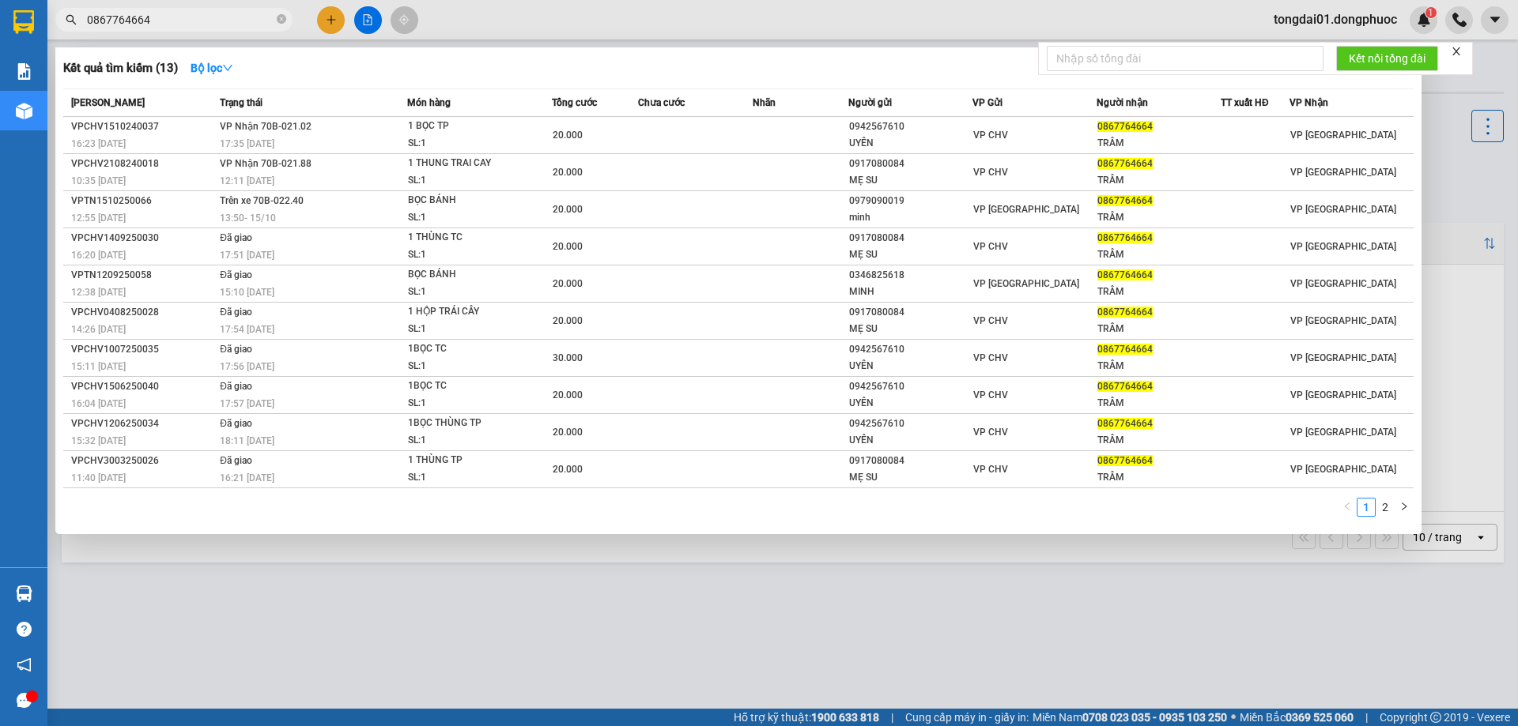
click at [191, 20] on input "0867764664" at bounding box center [180, 19] width 187 height 17
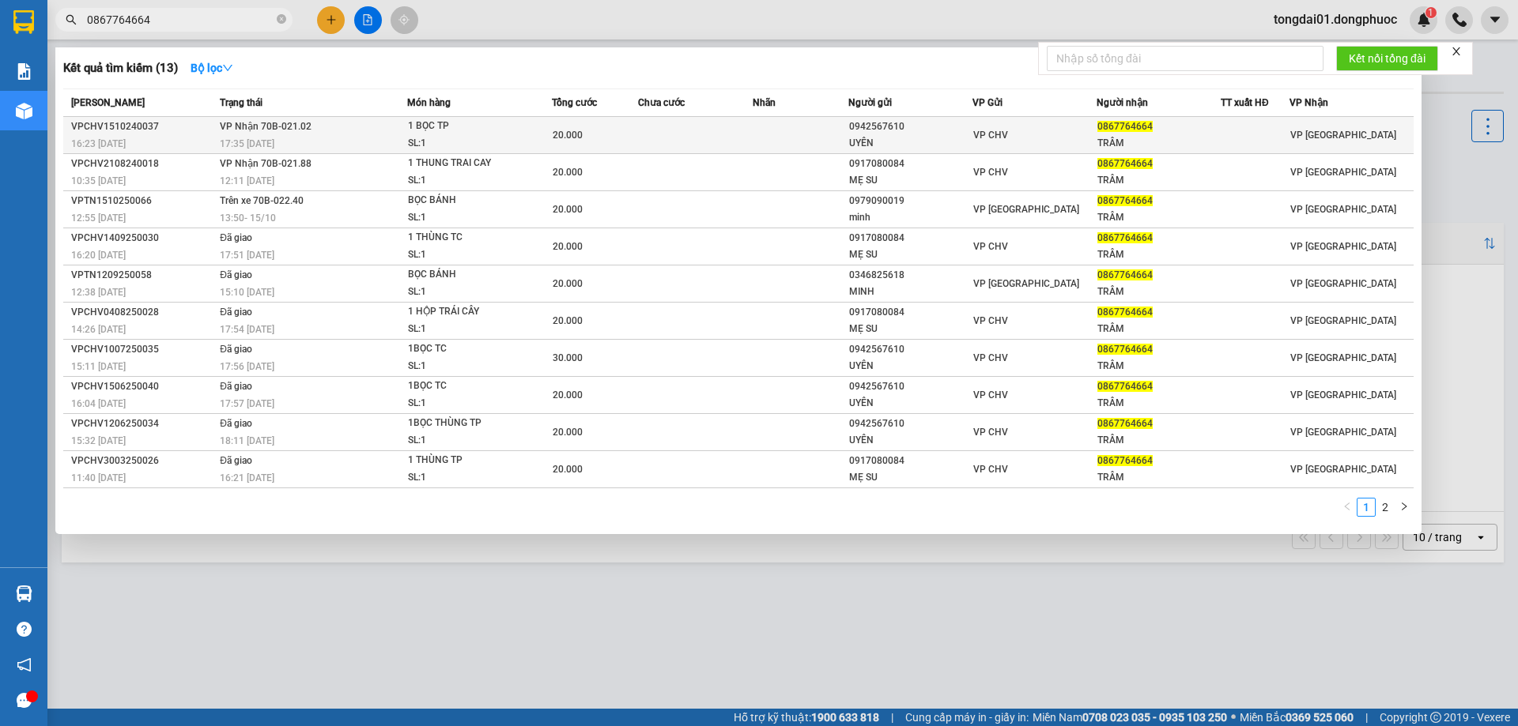
click at [339, 134] on td "VP Nhận 70B-021.02 17:35 [DATE]" at bounding box center [311, 135] width 191 height 37
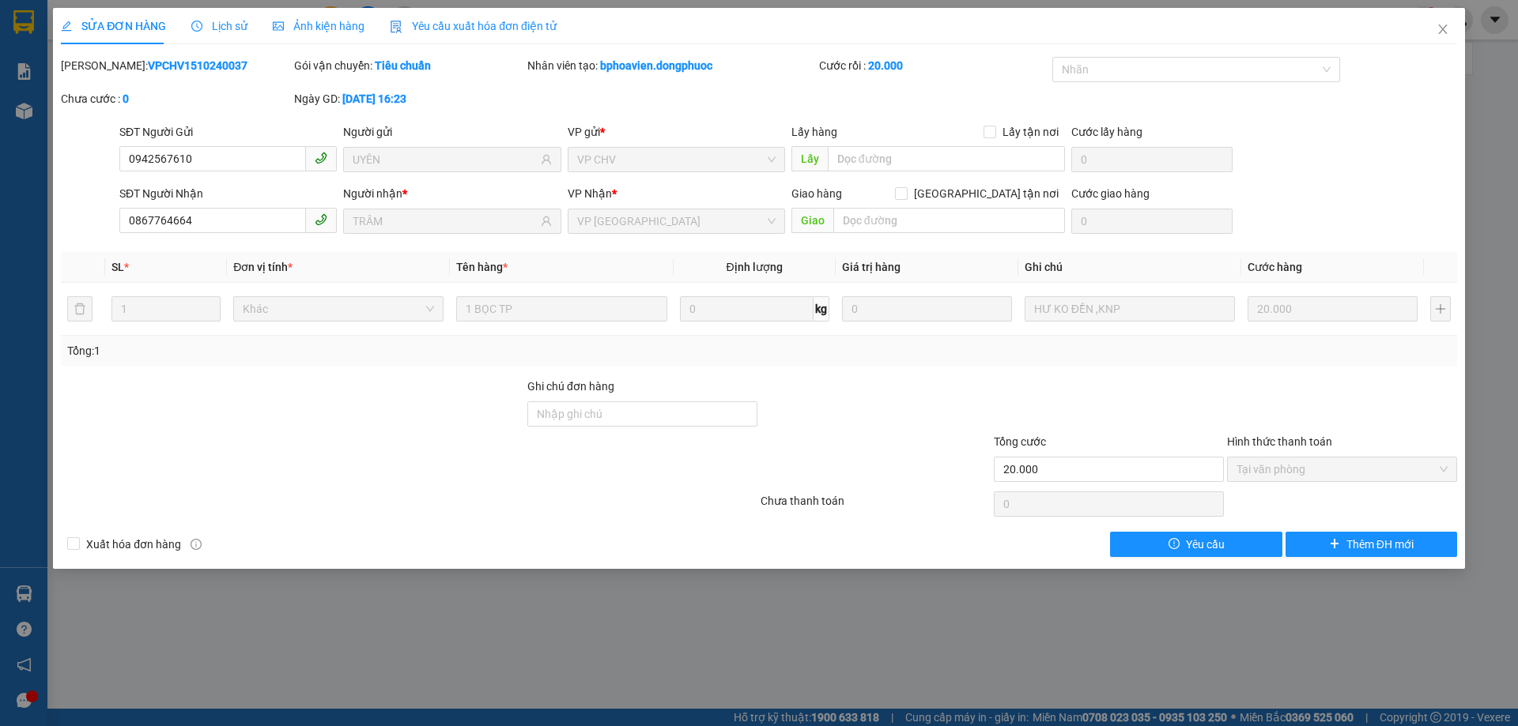
click at [221, 13] on div "Lịch sử" at bounding box center [219, 26] width 56 height 36
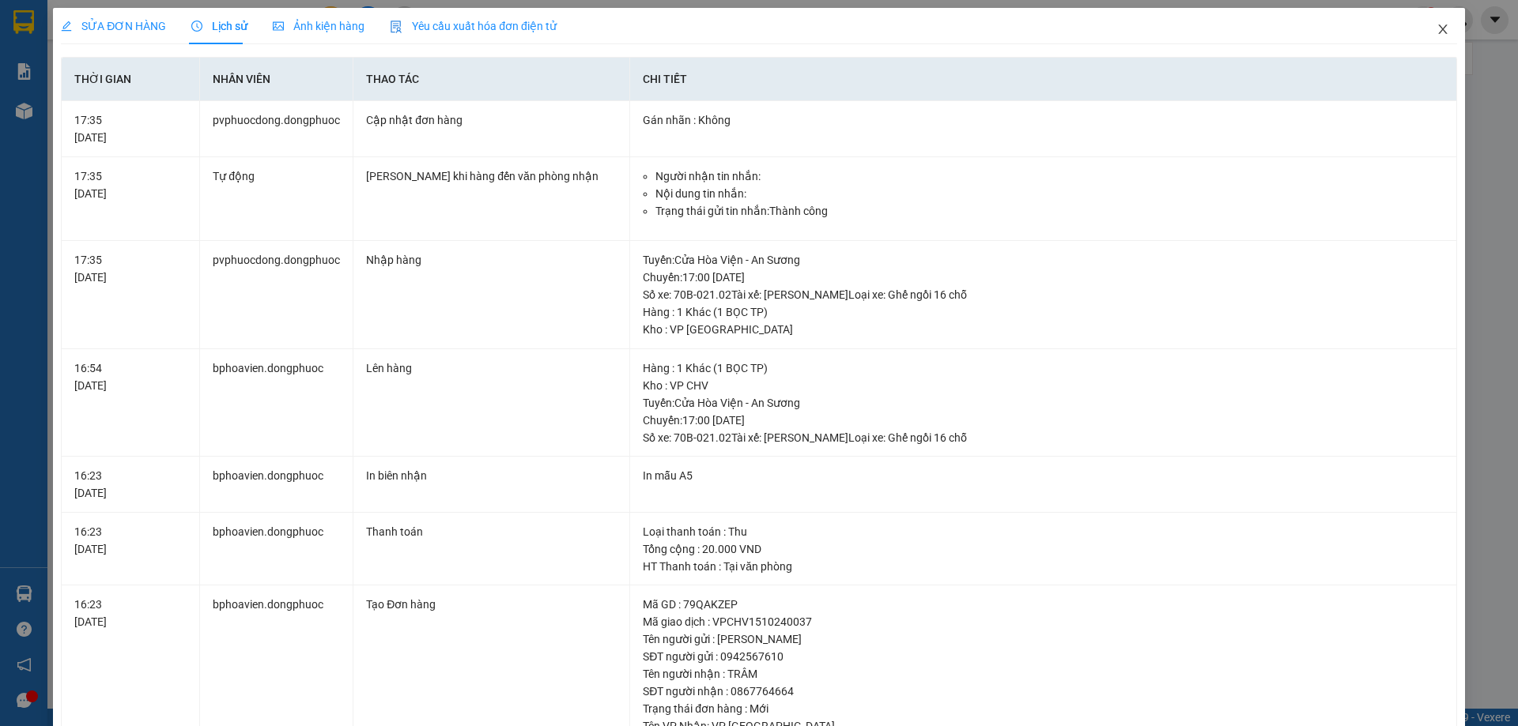
click at [1424, 28] on span "Close" at bounding box center [1443, 30] width 44 height 44
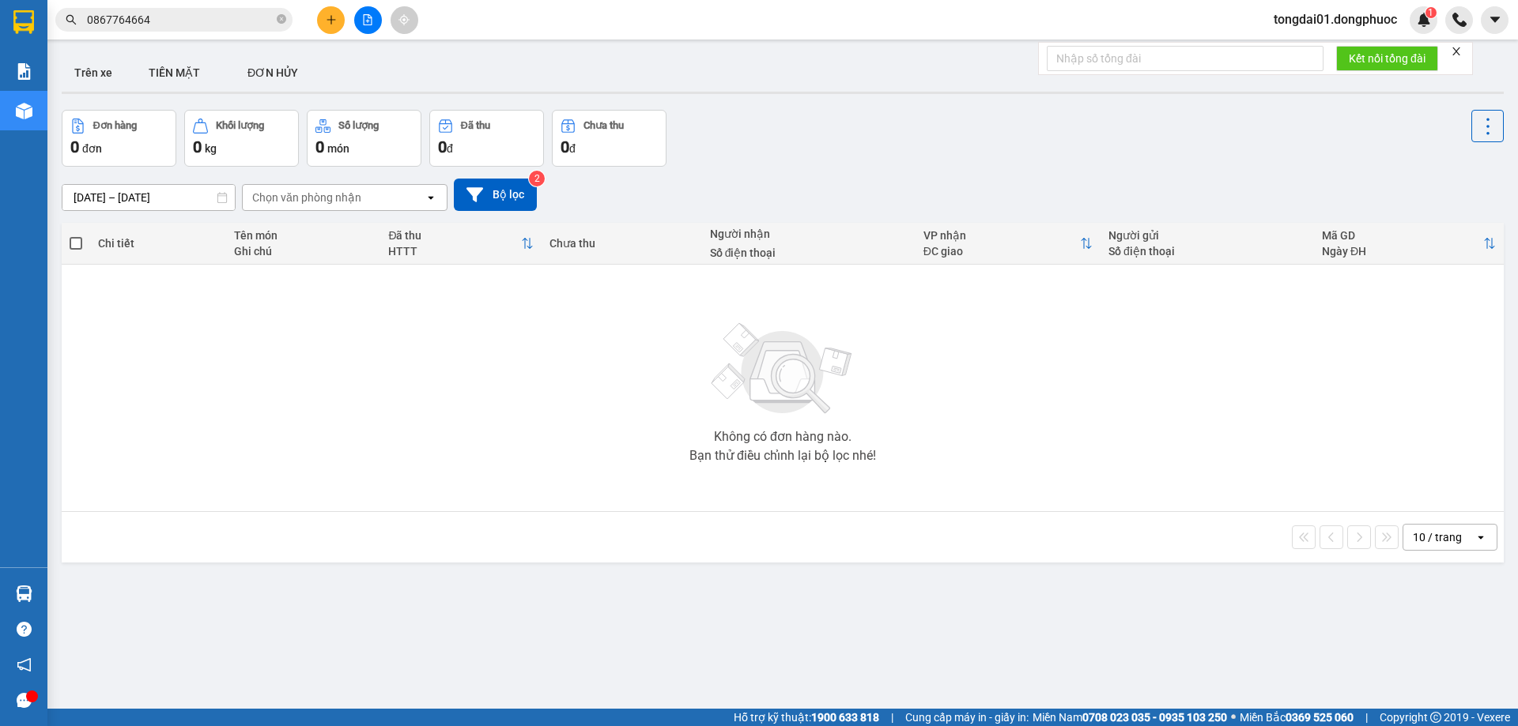
click at [207, 25] on input "0867764664" at bounding box center [180, 19] width 187 height 17
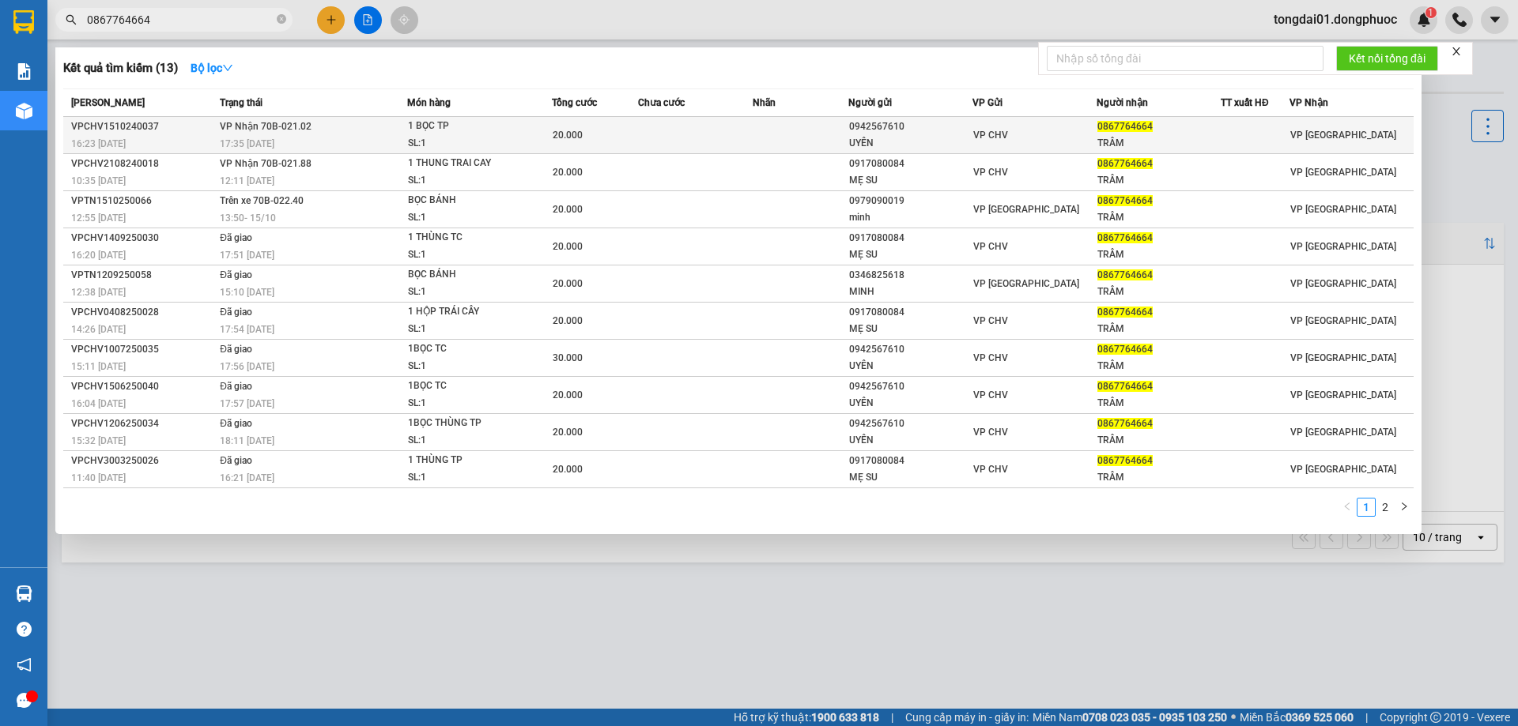
click at [224, 134] on td "VP Nhận 70B-021.02 17:35 [DATE]" at bounding box center [311, 135] width 191 height 37
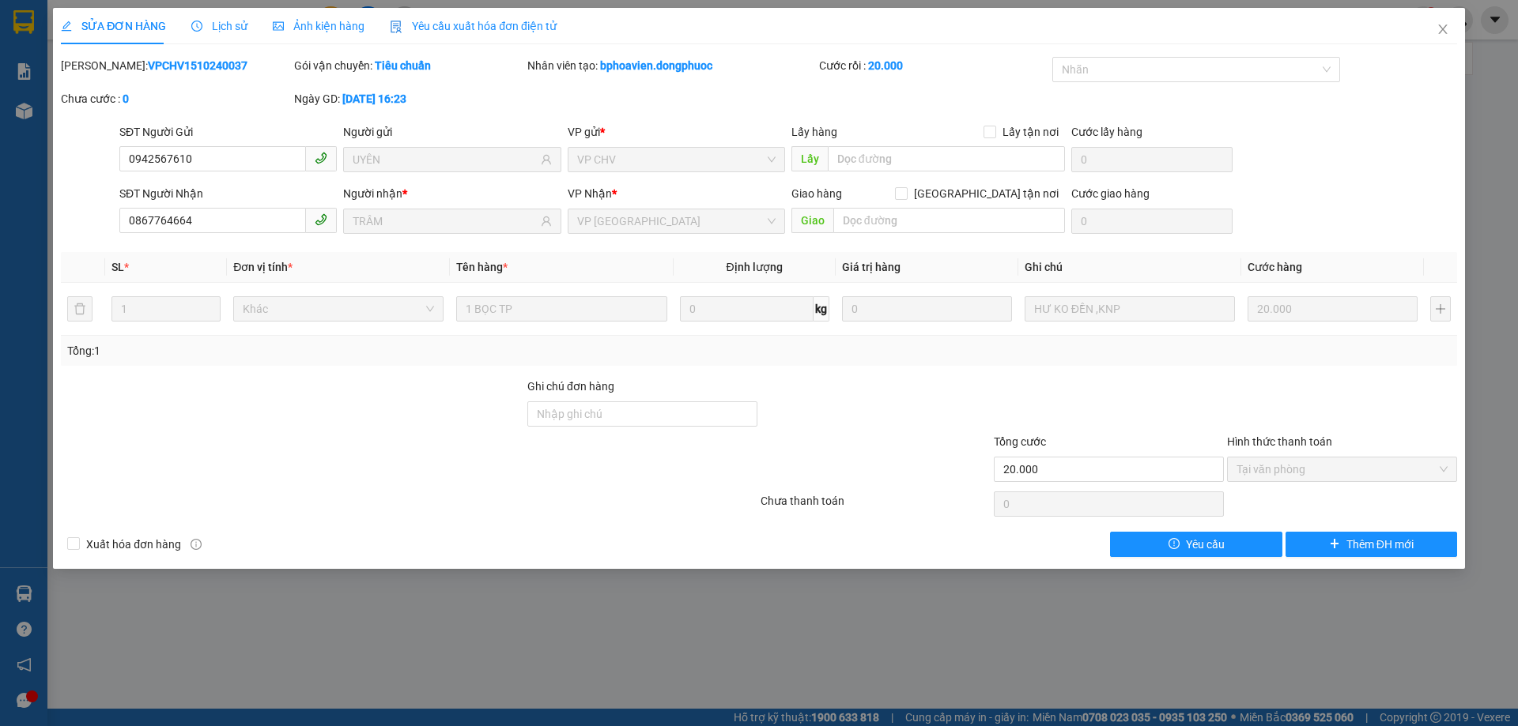
click at [219, 32] on span "Lịch sử" at bounding box center [219, 26] width 56 height 13
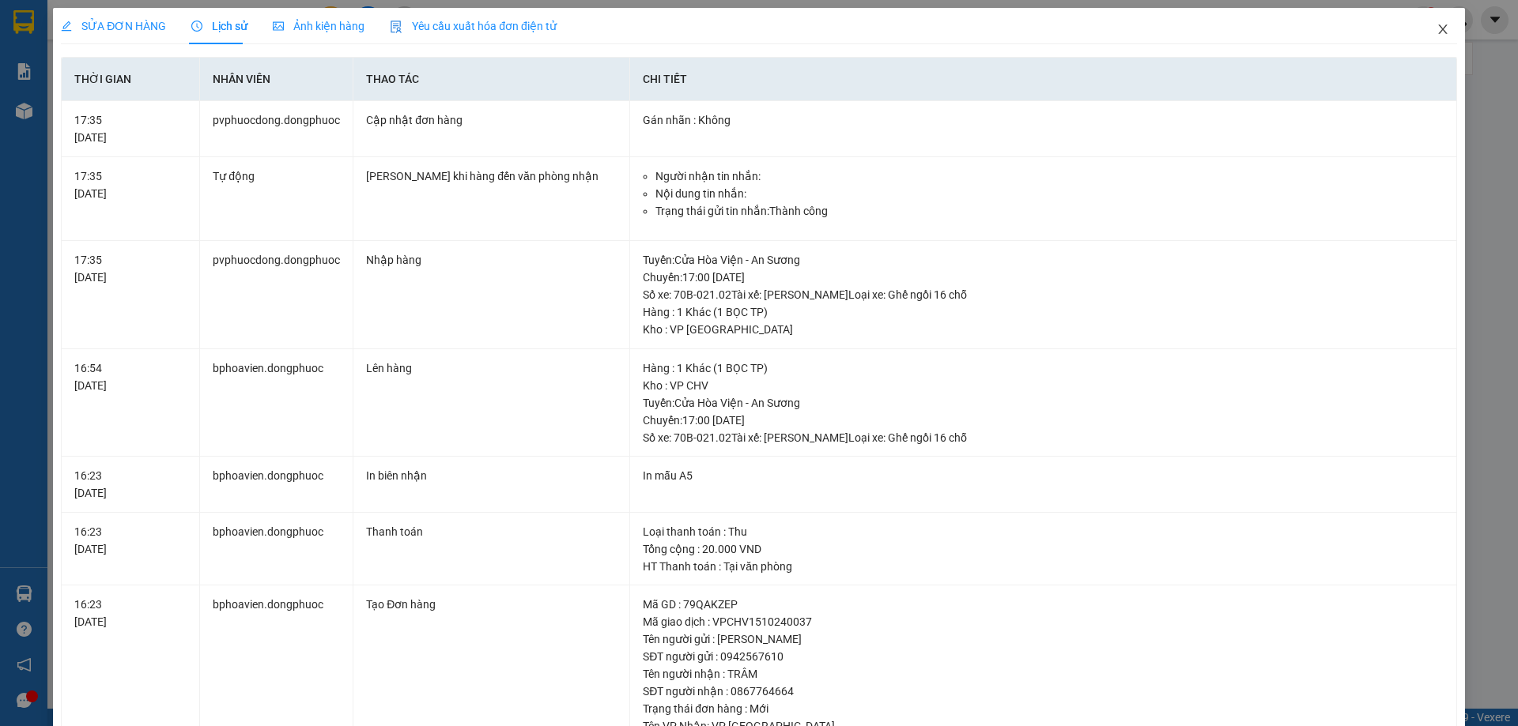
click at [1436, 28] on icon "close" at bounding box center [1442, 29] width 13 height 13
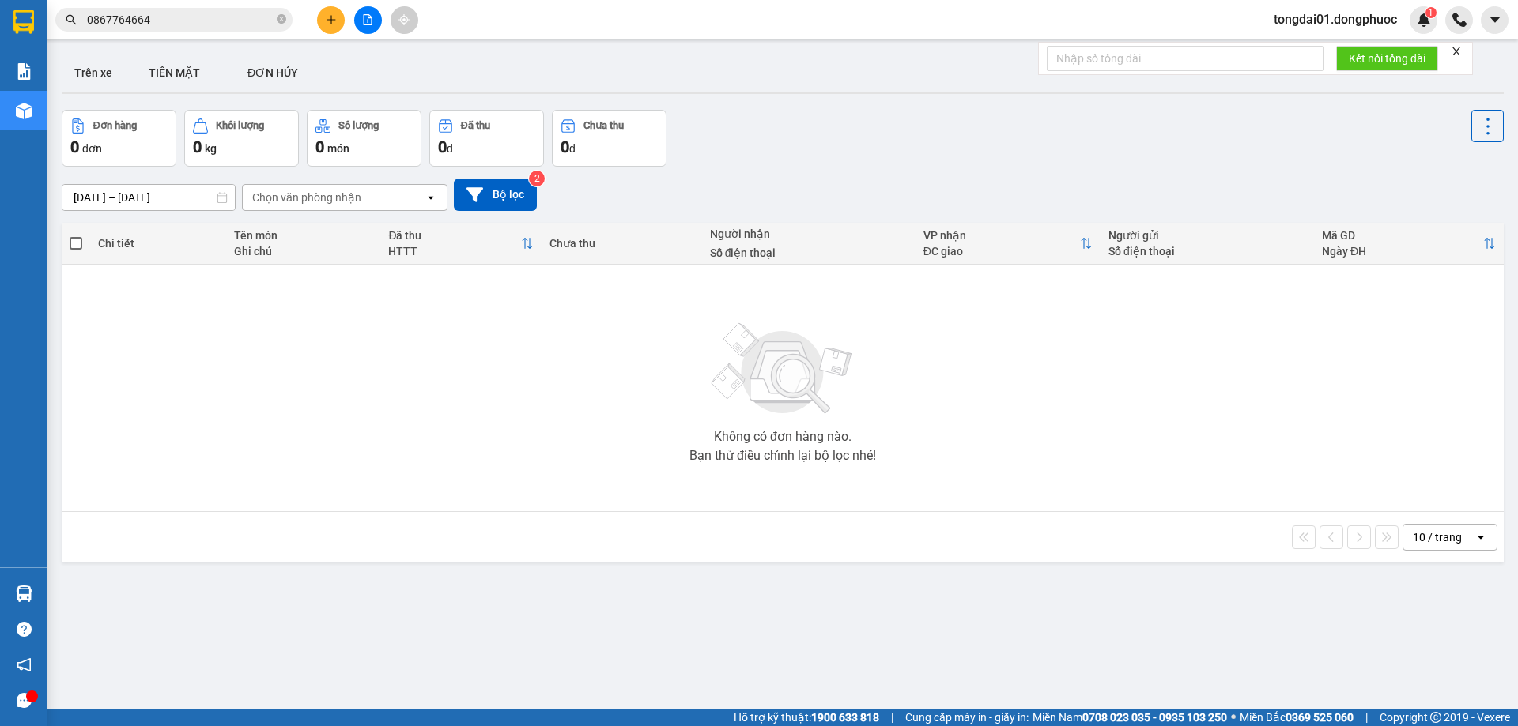
click at [210, 20] on input "0867764664" at bounding box center [180, 19] width 187 height 17
